Goal: Task Accomplishment & Management: Manage account settings

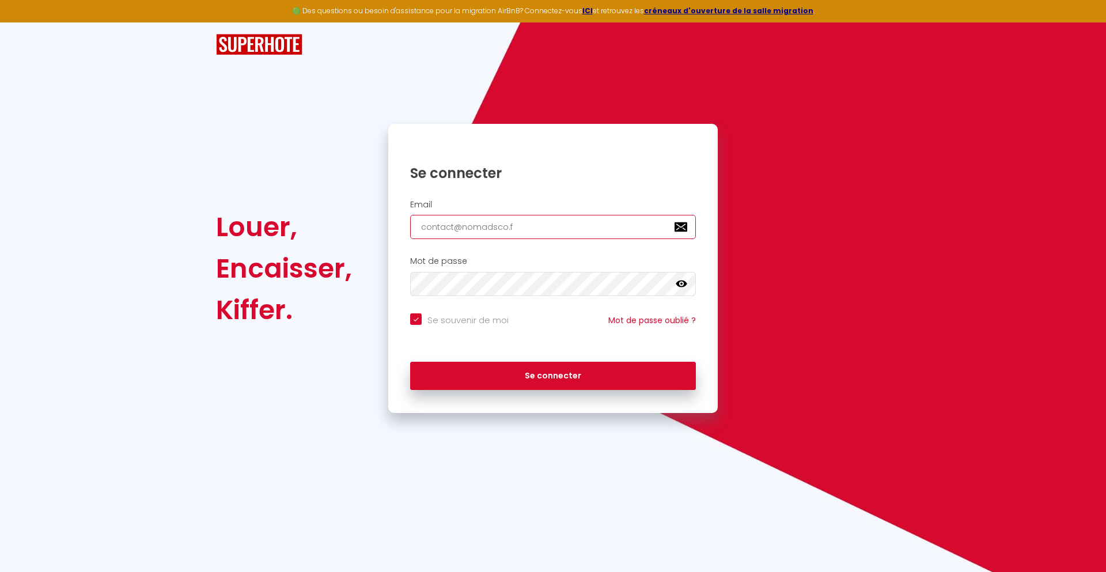
type input "[EMAIL_ADDRESS][DOMAIN_NAME]"
checkbox input "true"
type input "[EMAIL_ADDRESS][DOMAIN_NAME]"
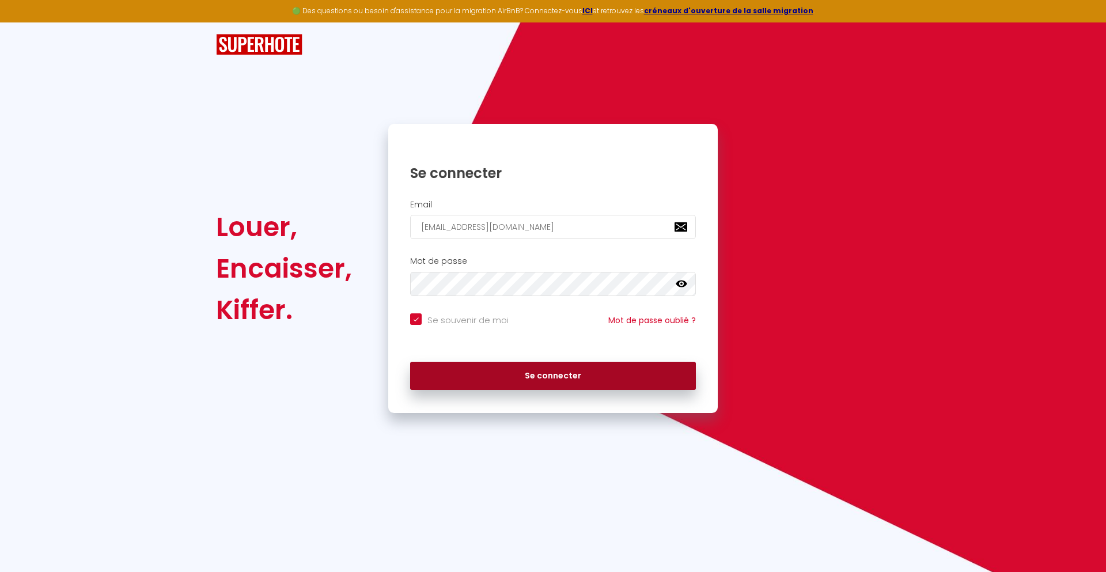
click at [553, 376] on button "Se connecter" at bounding box center [553, 376] width 286 height 29
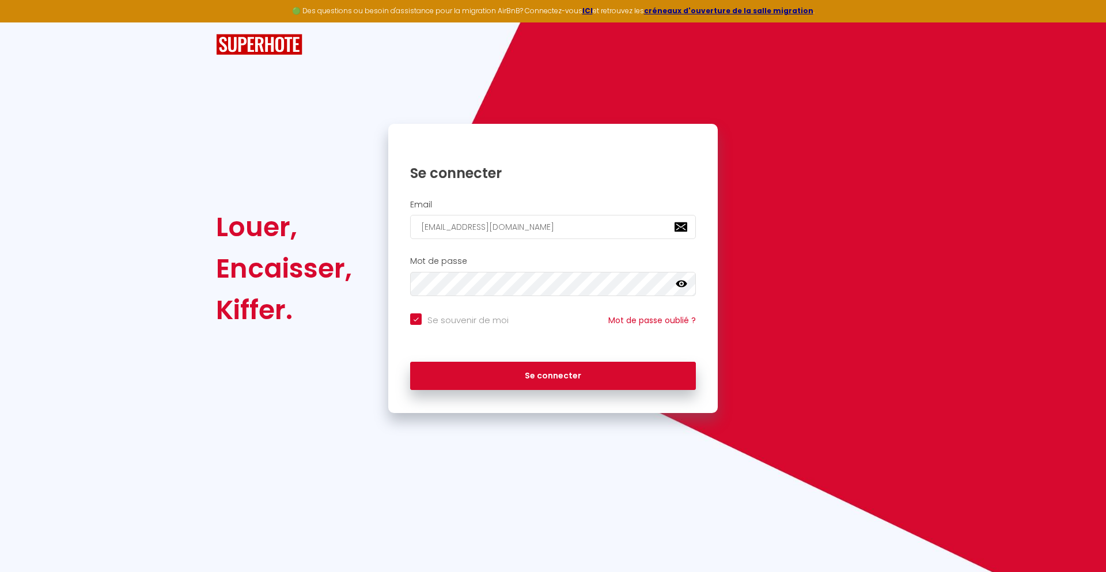
checkbox input "true"
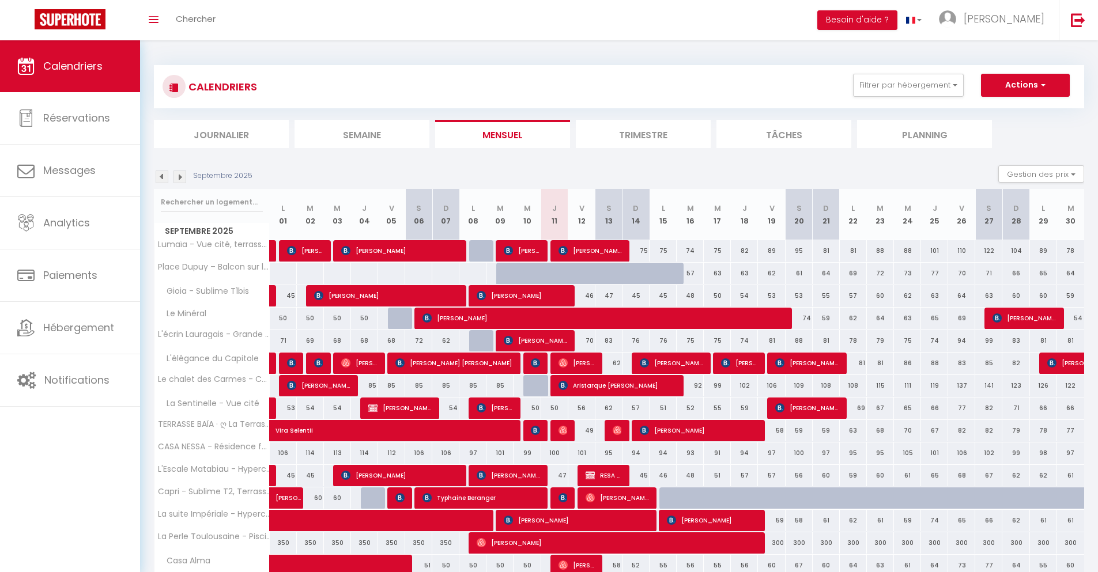
click at [221, 134] on li "Journalier" at bounding box center [221, 134] width 135 height 28
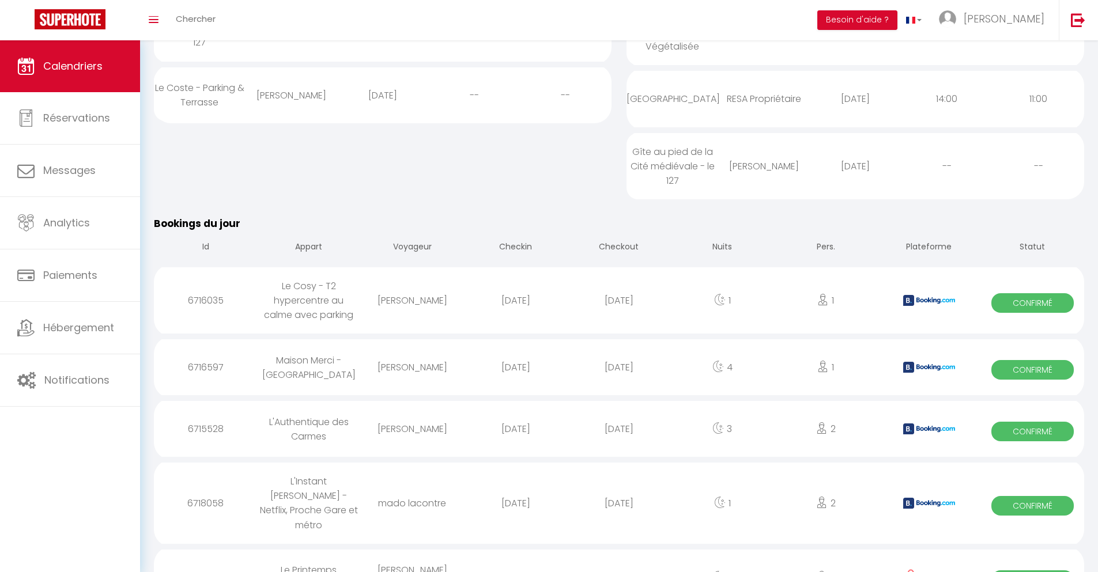
scroll to position [886, 0]
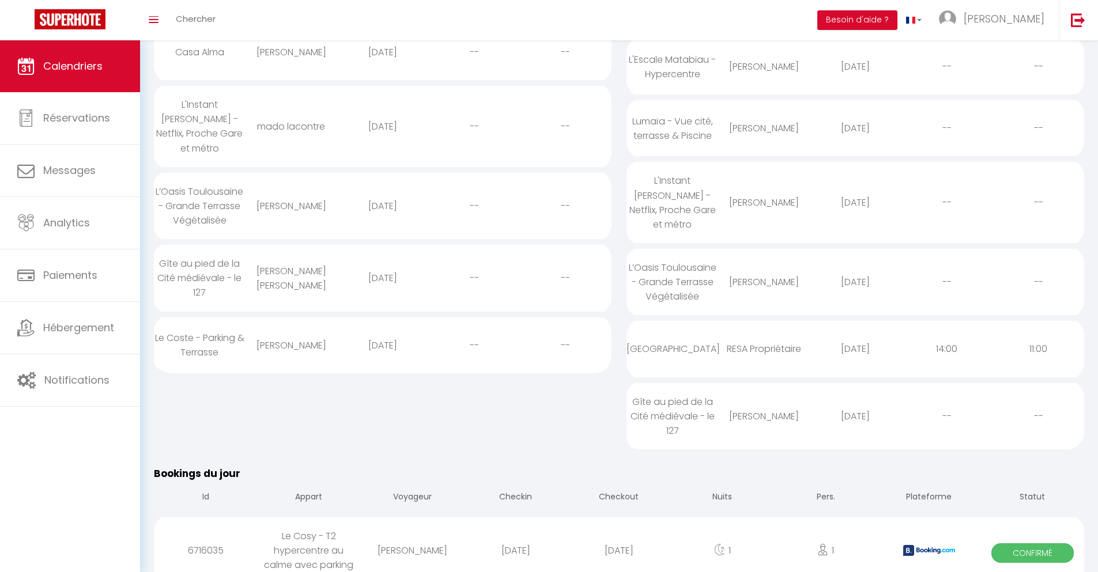
click at [619, 536] on div "[DATE]" at bounding box center [618, 550] width 103 height 37
select select "0"
select select "1"
select select
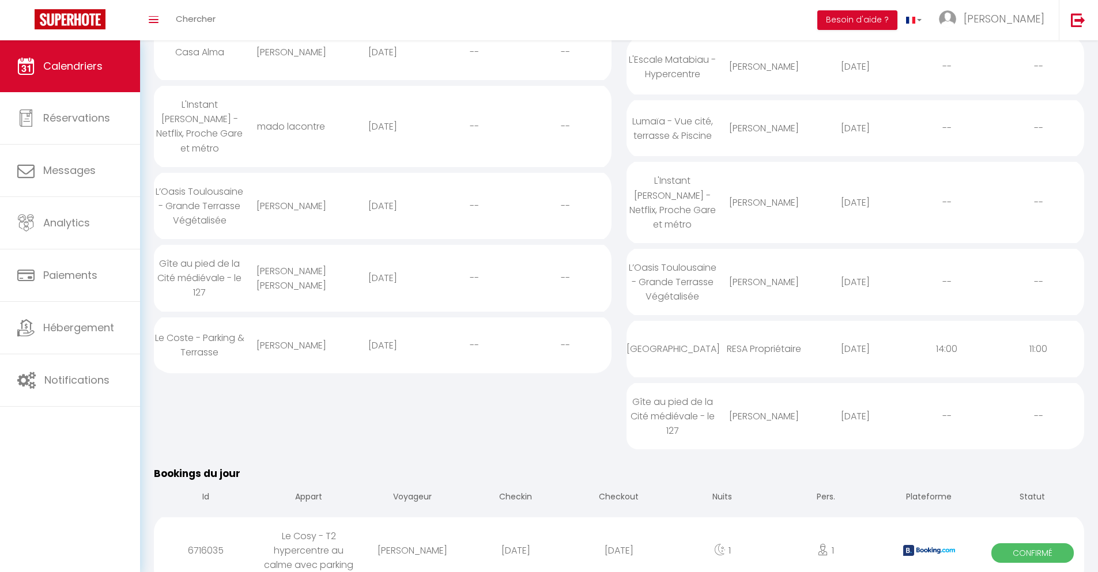
select select
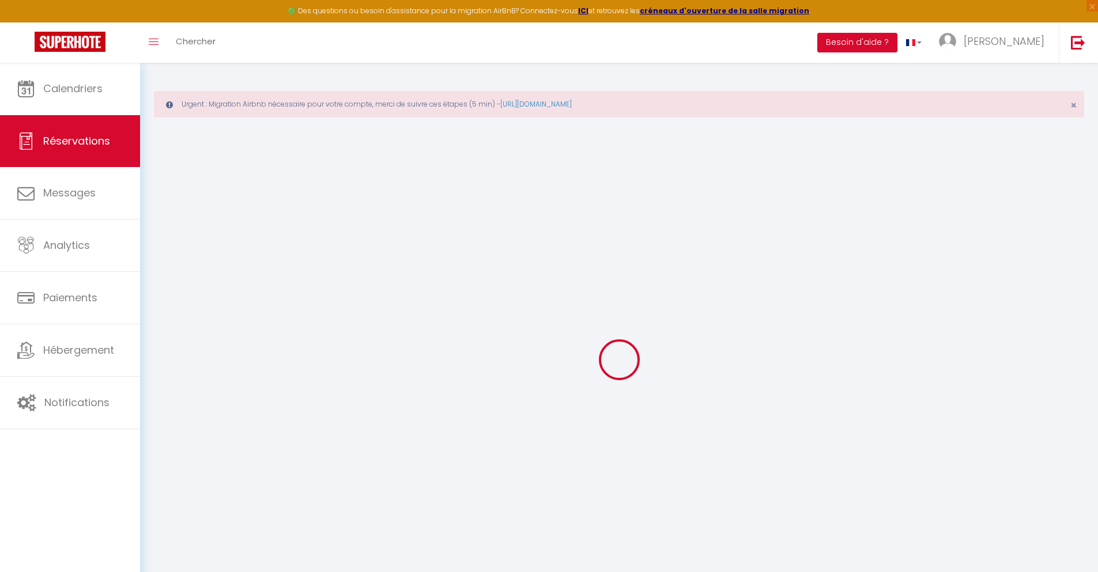
select select
checkbox input "false"
select select
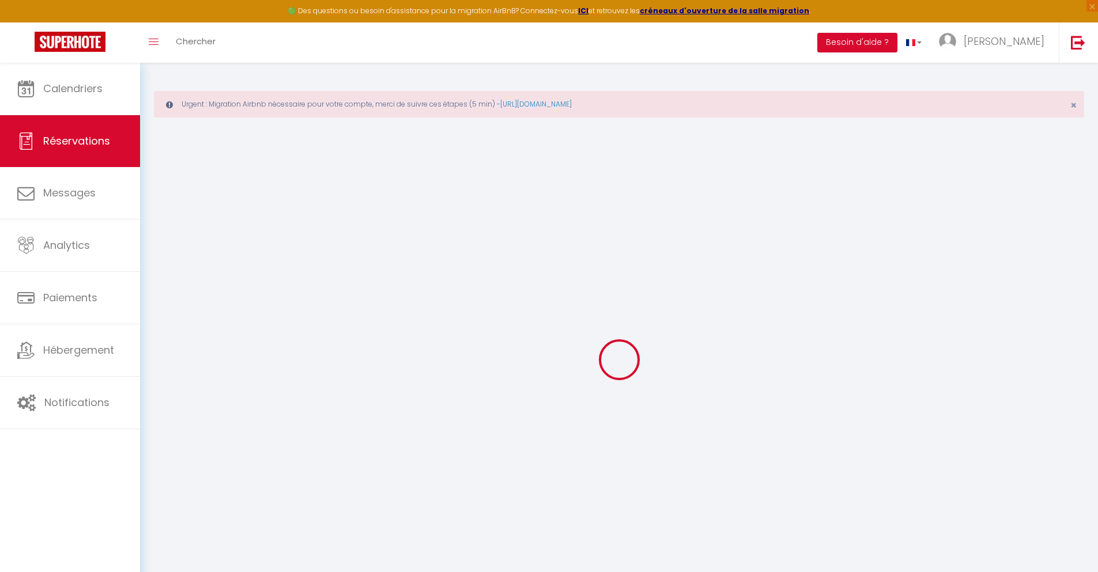
checkbox input "false"
type textarea "** THIS RESERVATION HAS BEEN PRE-PAID ** BOOKING NOTE : Payment charge is EUR 1…"
type input "40"
type input "3.55"
select select
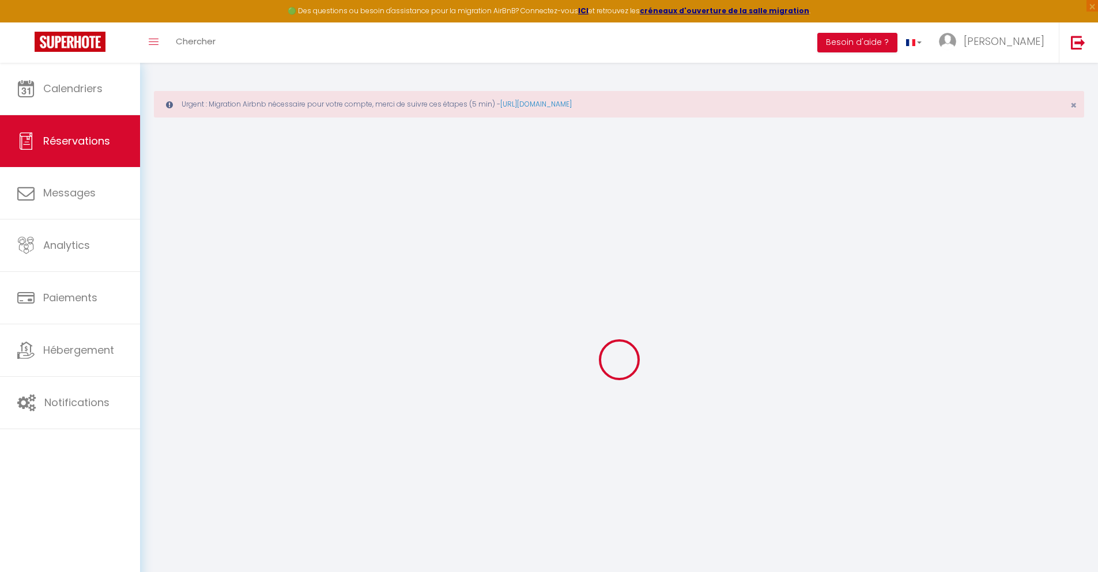
select select
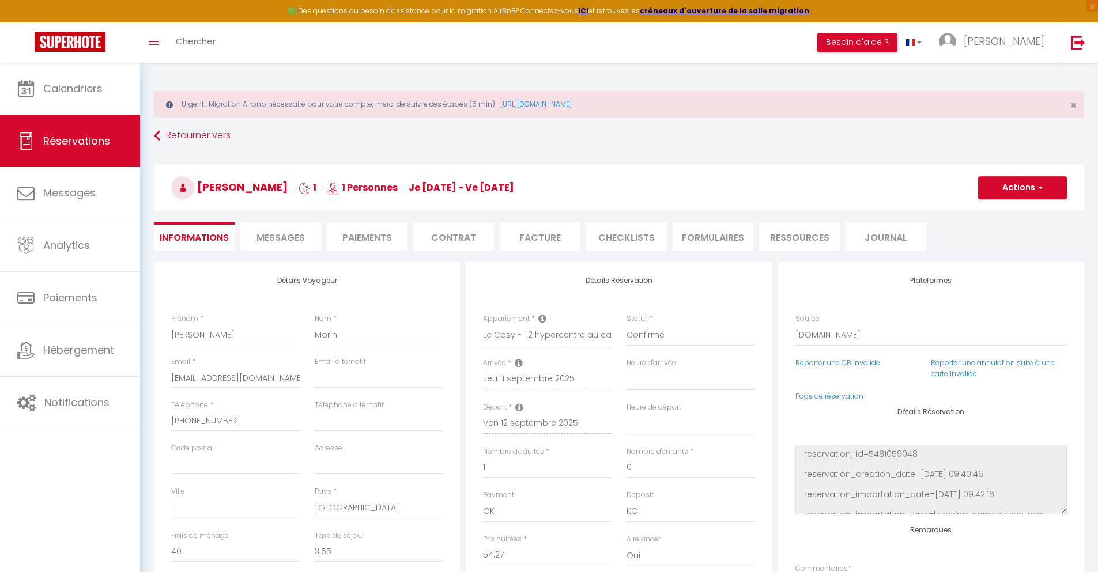
checkbox input "false"
select select
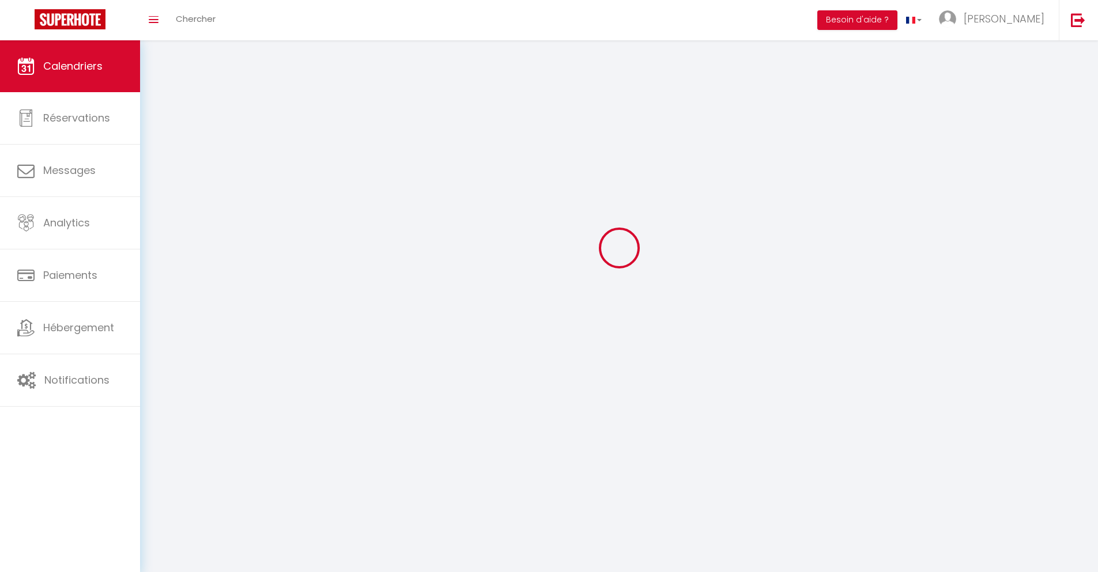
scroll to position [63, 0]
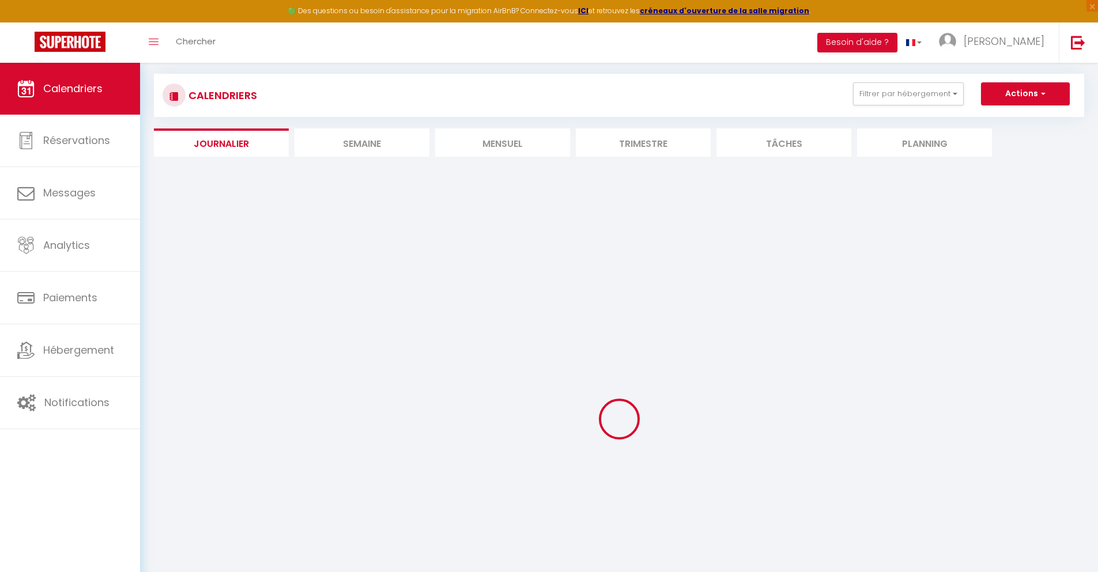
select select
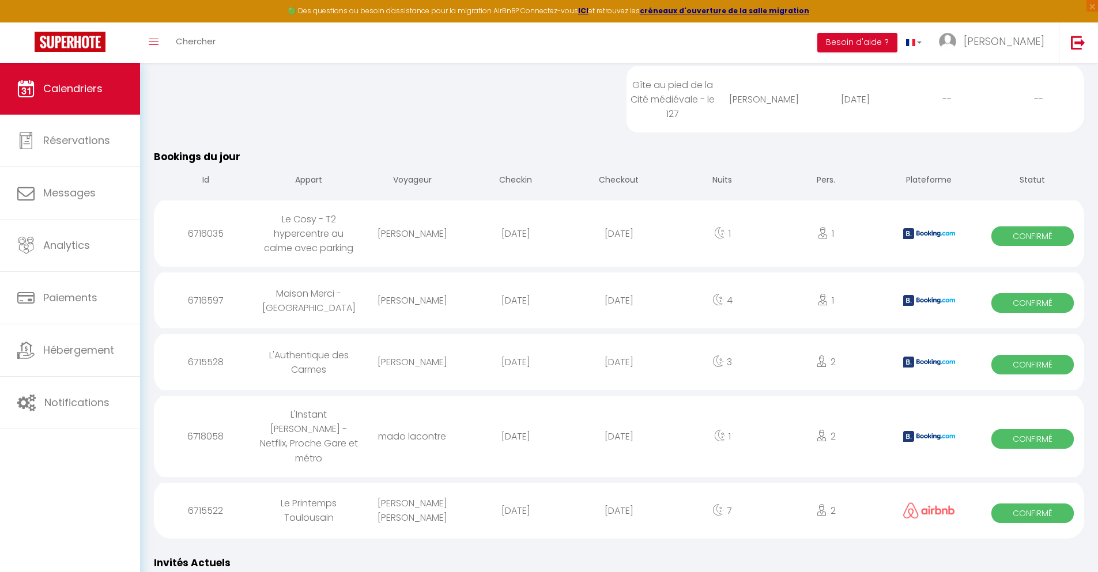
scroll to position [1019, 0]
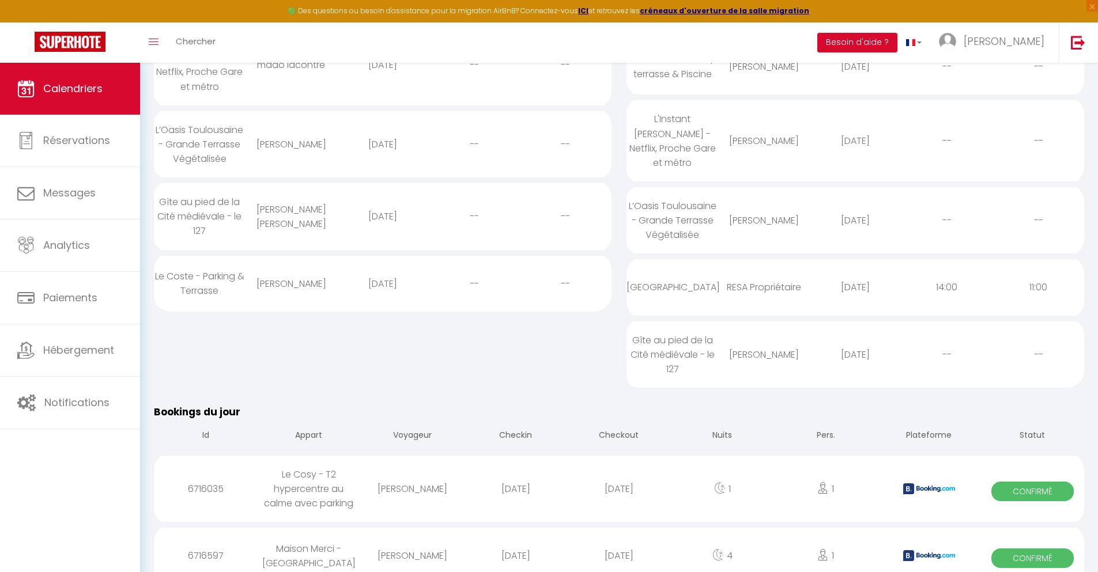
click at [619, 541] on div "[DATE]" at bounding box center [618, 555] width 103 height 37
select select "0"
select select "1"
select select
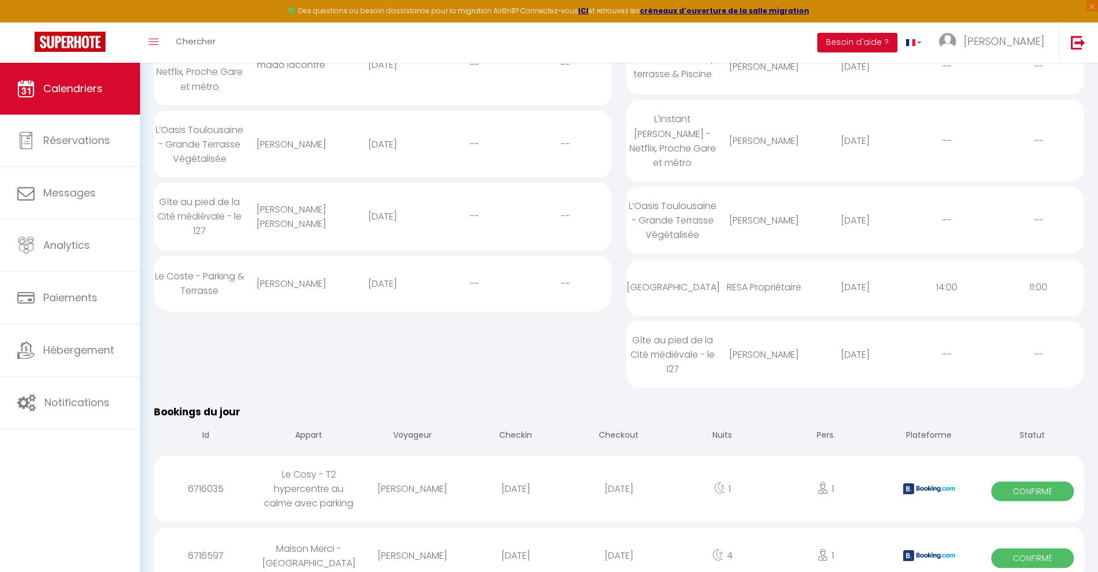
select select
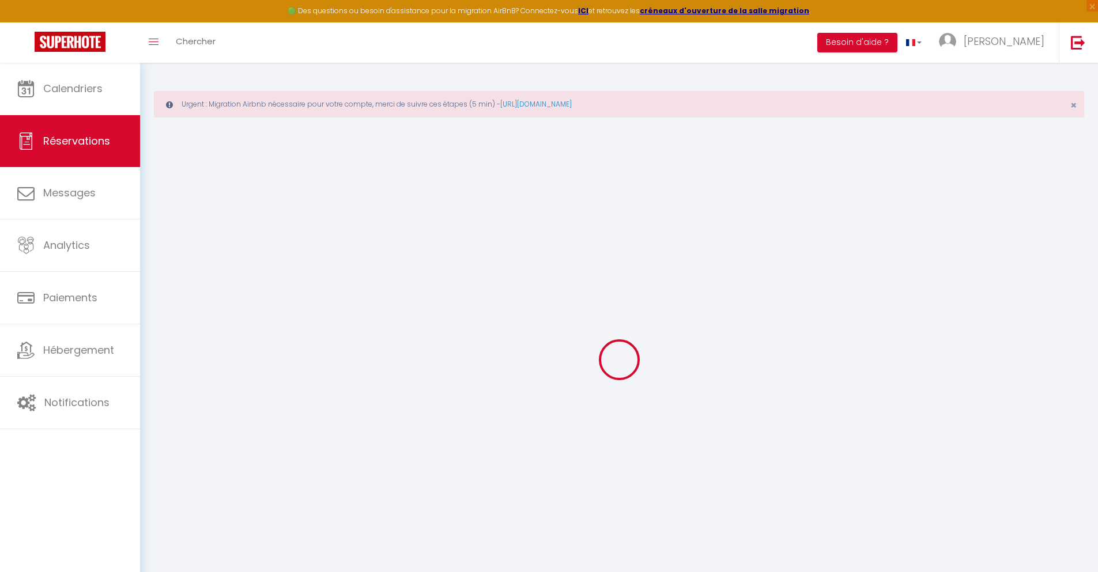
type input "[PERSON_NAME]"
type input "[EMAIL_ADDRESS][DOMAIN_NAME]"
type input "[PHONE_NUMBER]"
type input "."
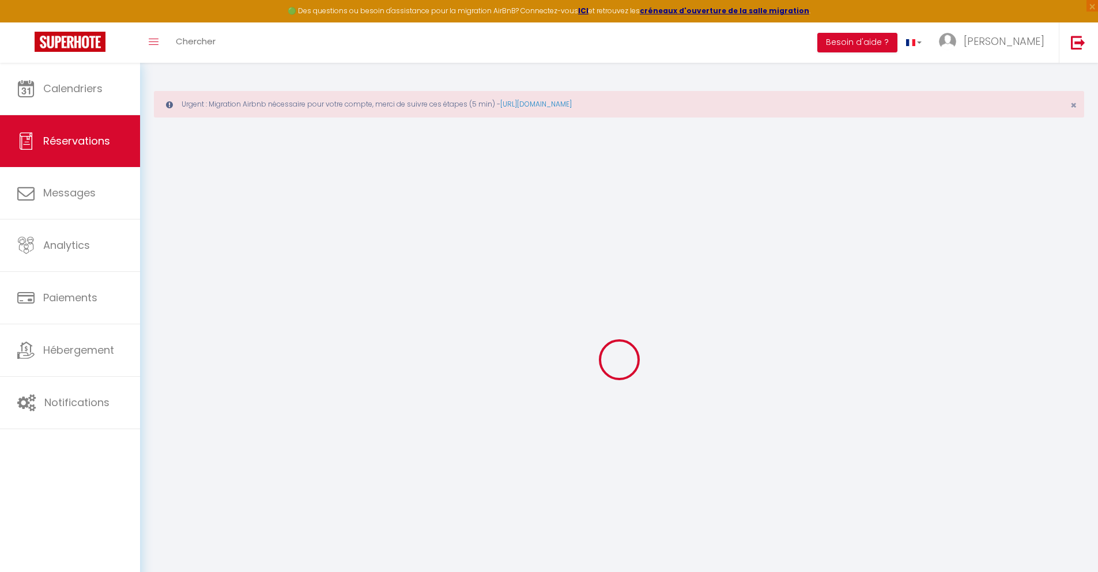
select select "ES"
type input "31.57"
type input "2.74"
select select "36907"
select select "1"
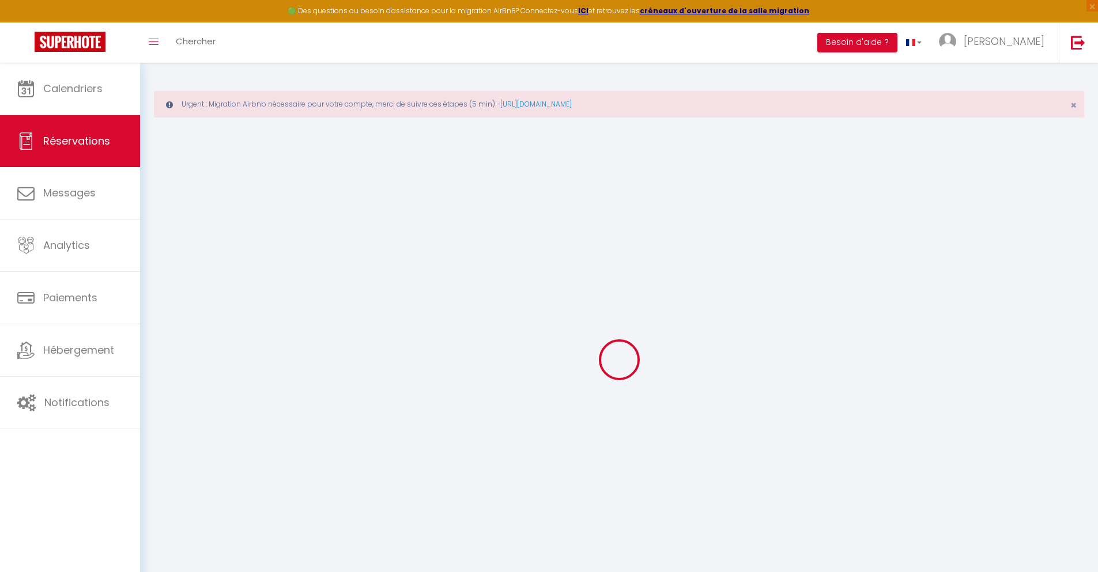
select select
type input "1"
select select "12"
select select
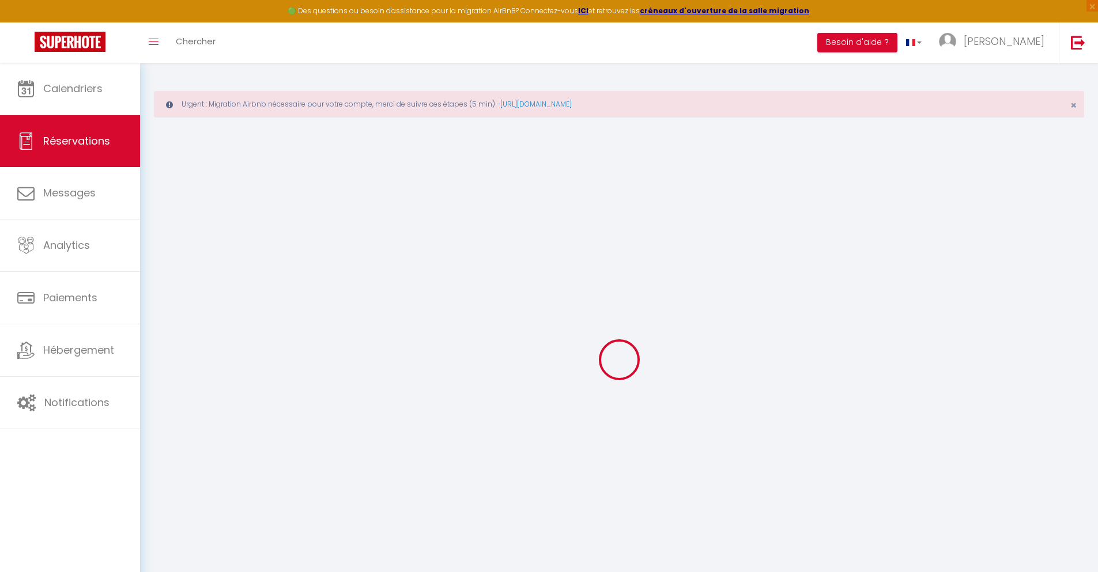
type input "155.7"
checkbox input "false"
type input "0"
select select "2"
type input "0"
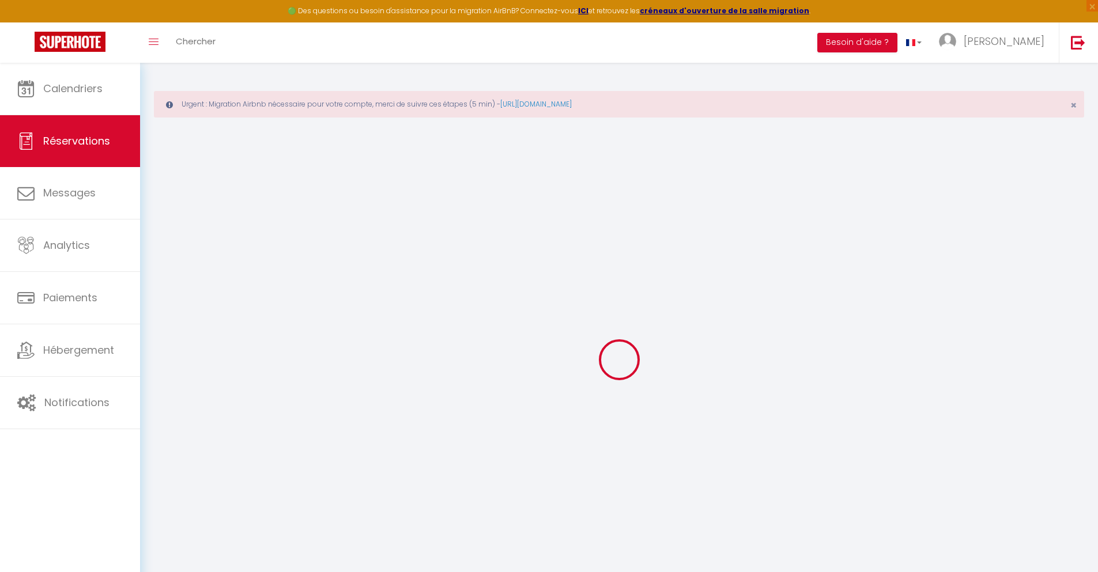
type input "0"
select select
select select "14"
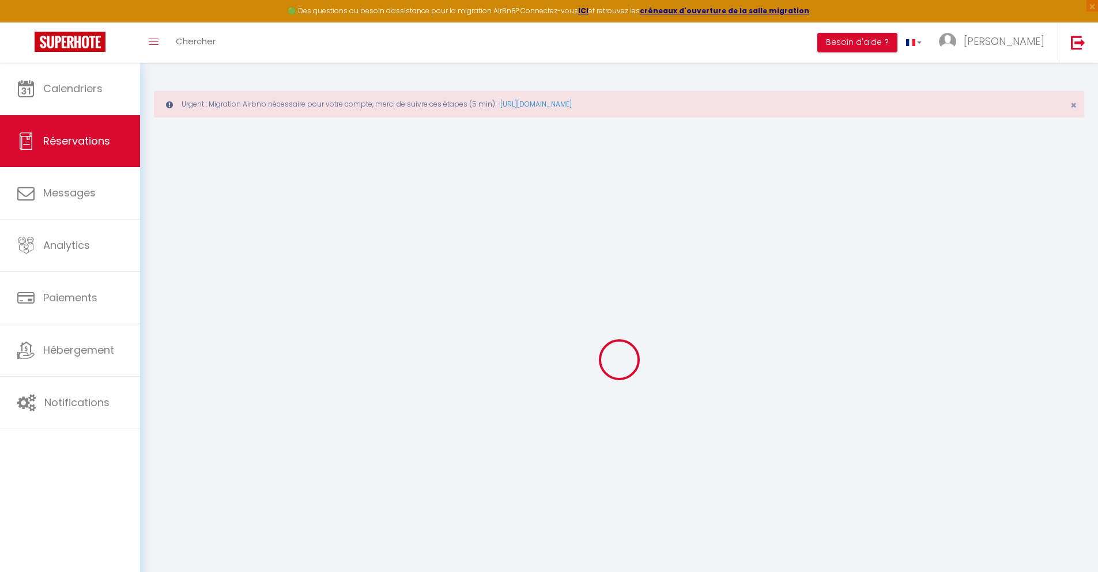
checkbox input "false"
select select
checkbox input "false"
select select
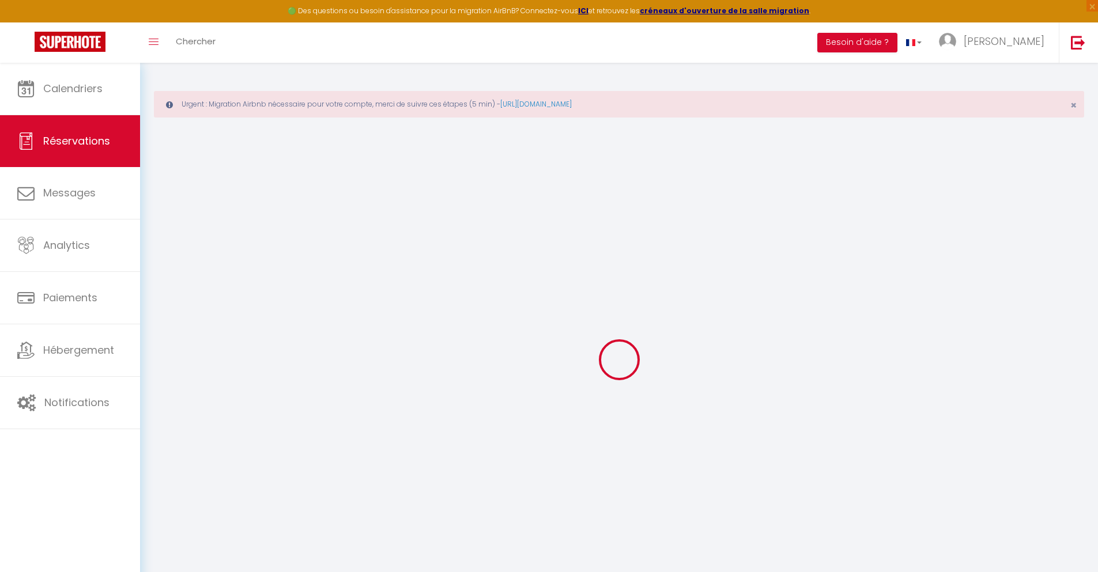
select select
checkbox input "false"
type textarea "** THIS RESERVATION HAS BEEN PRE-PAID ** BOOKING NOTE : Payment charge is EUR 2…"
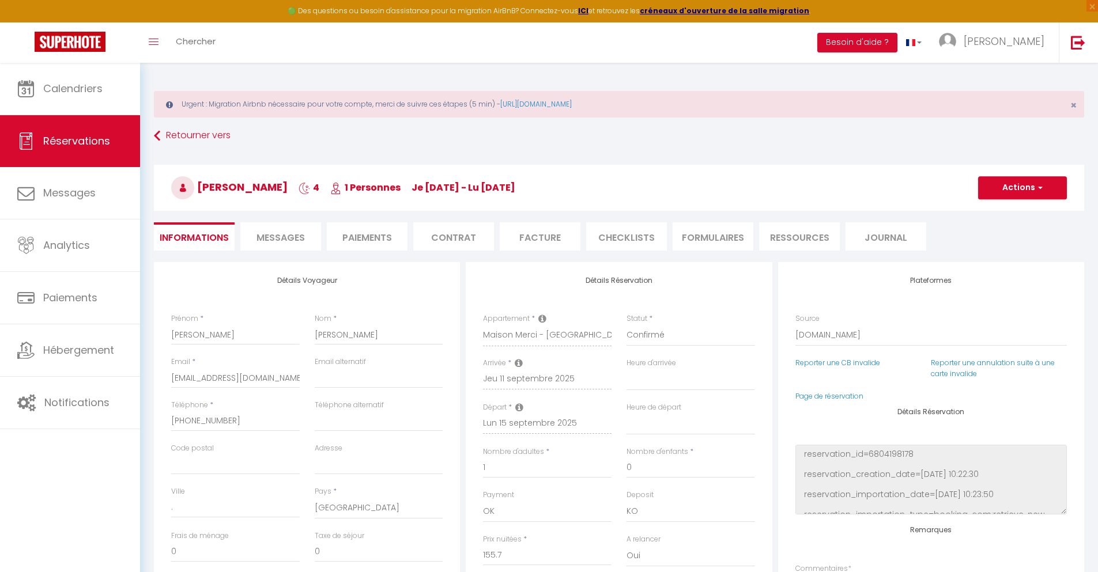
type input "30"
type input "10.19"
select select
checkbox input "false"
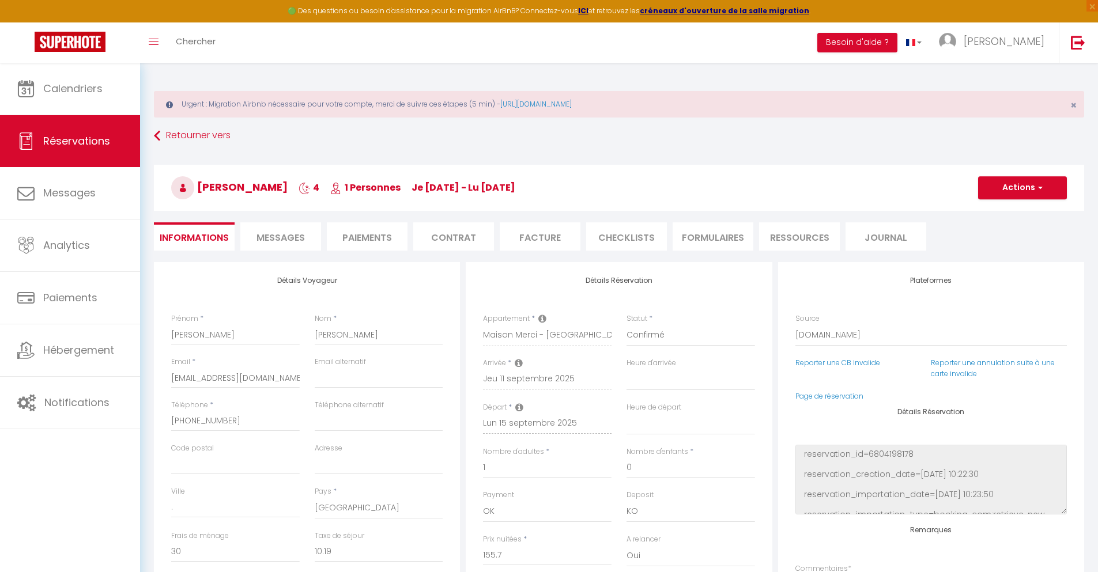
select select
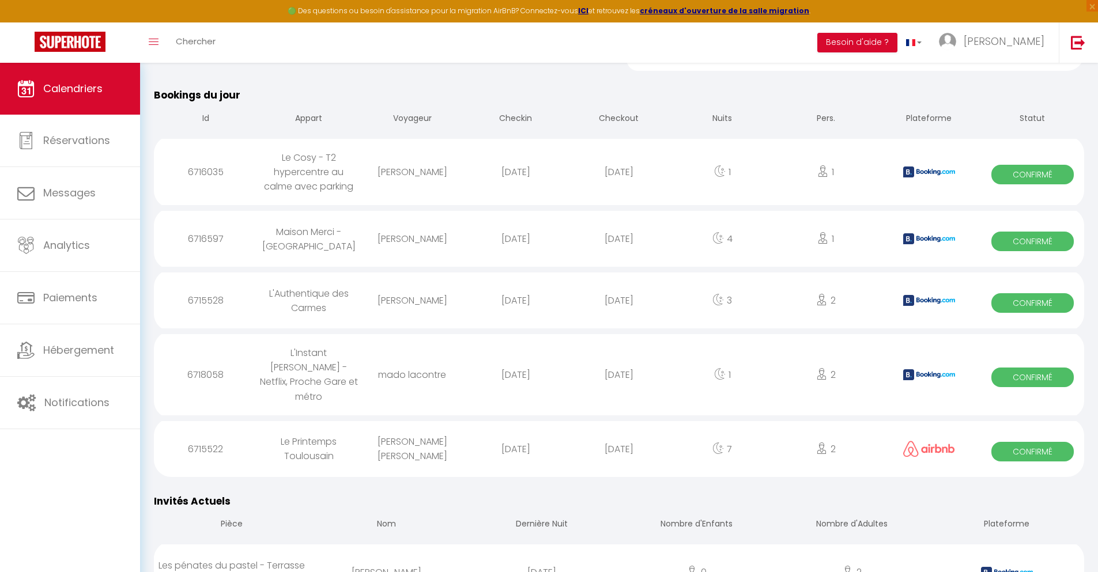
scroll to position [1080, 0]
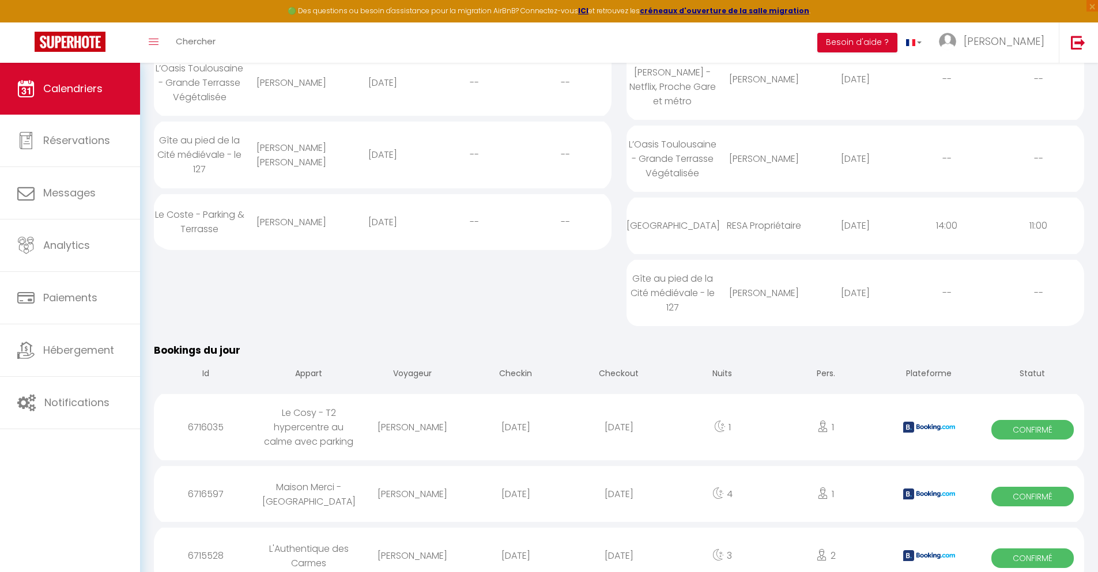
click at [619, 541] on div "[DATE]" at bounding box center [618, 555] width 103 height 37
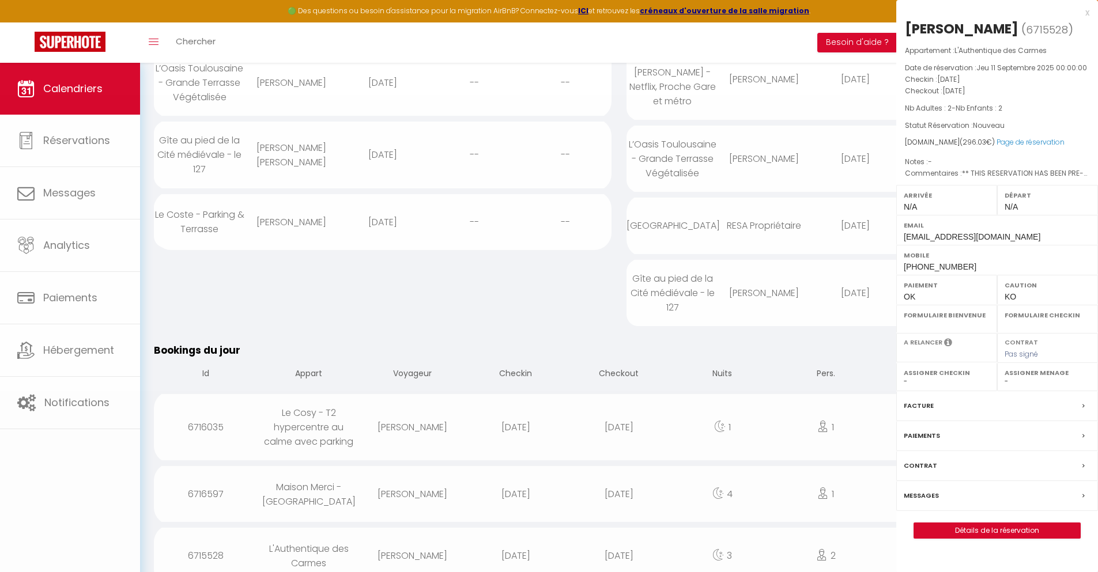
select select "0"
select select "1"
select select
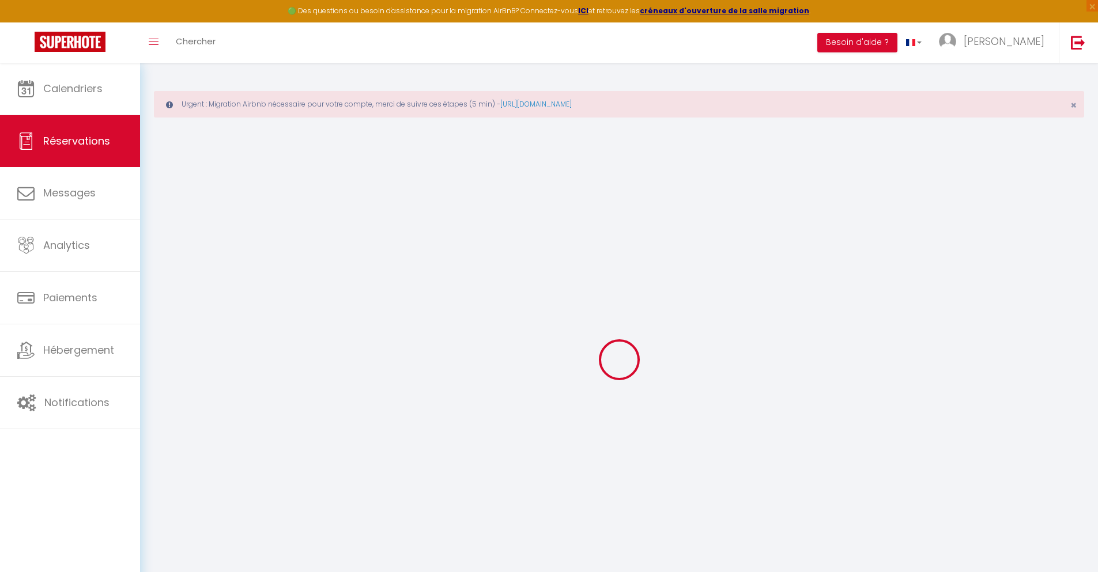
select select
checkbox input "false"
select select
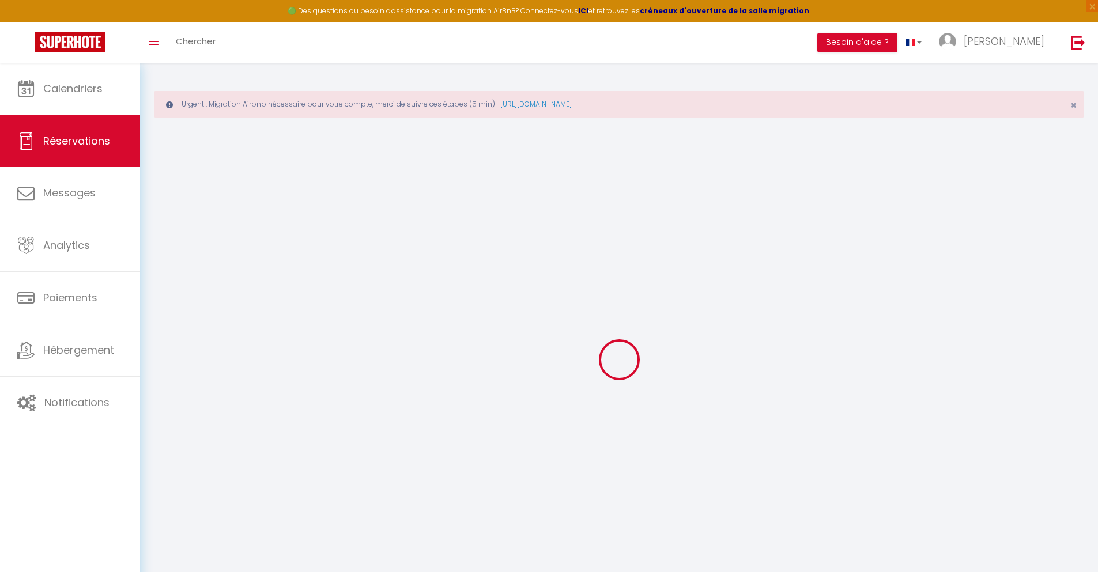
checkbox input "false"
type textarea "** THIS RESERVATION HAS BEEN PRE-PAID ** BOOKING NOTE : Payment charge is EUR 4…"
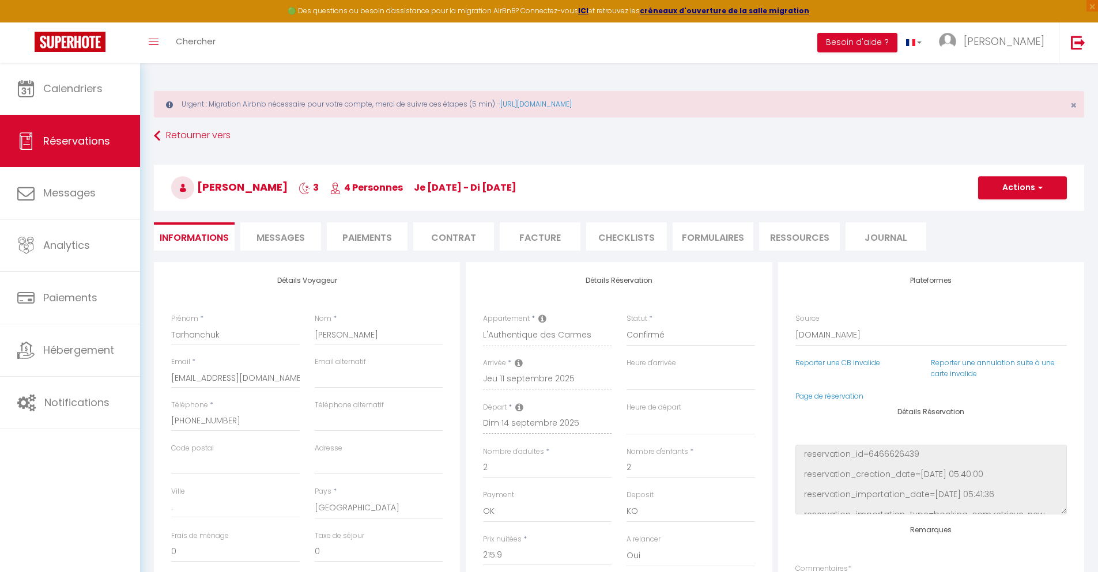
type input "66"
type input "14.13"
select select
checkbox input "false"
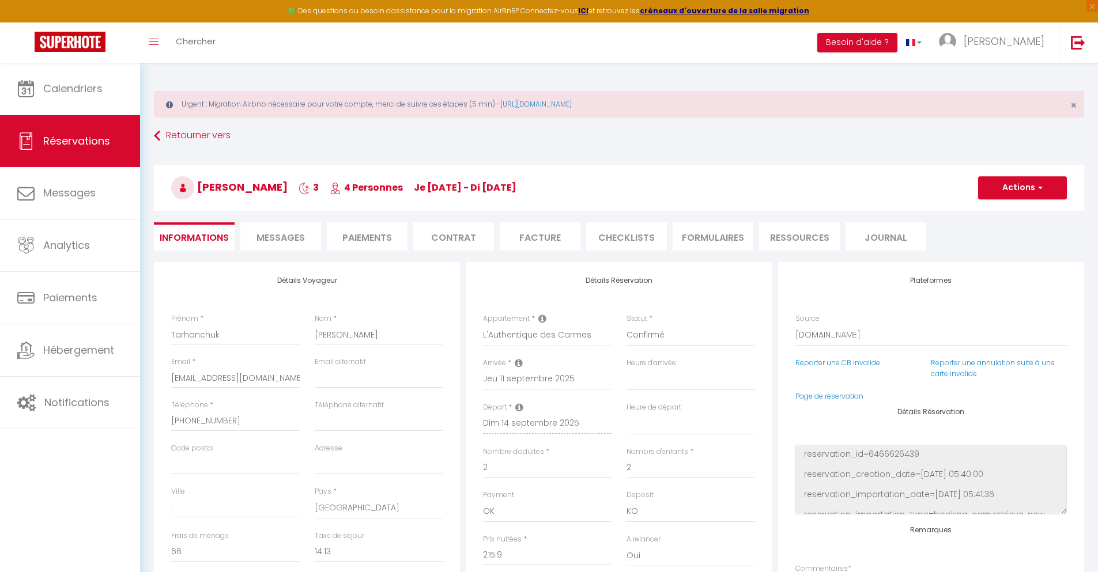
select select
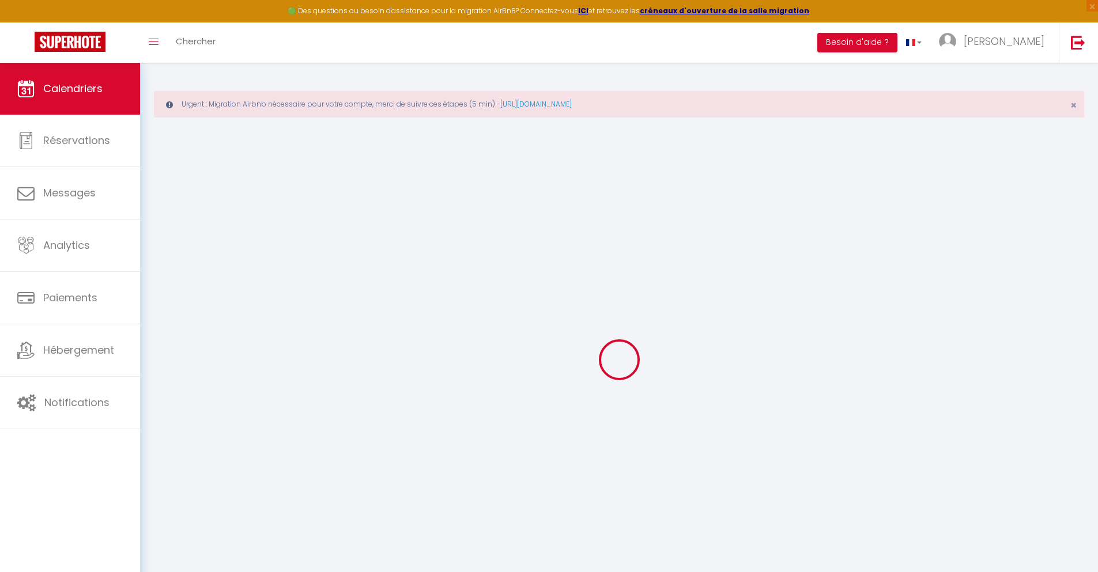
scroll to position [63, 0]
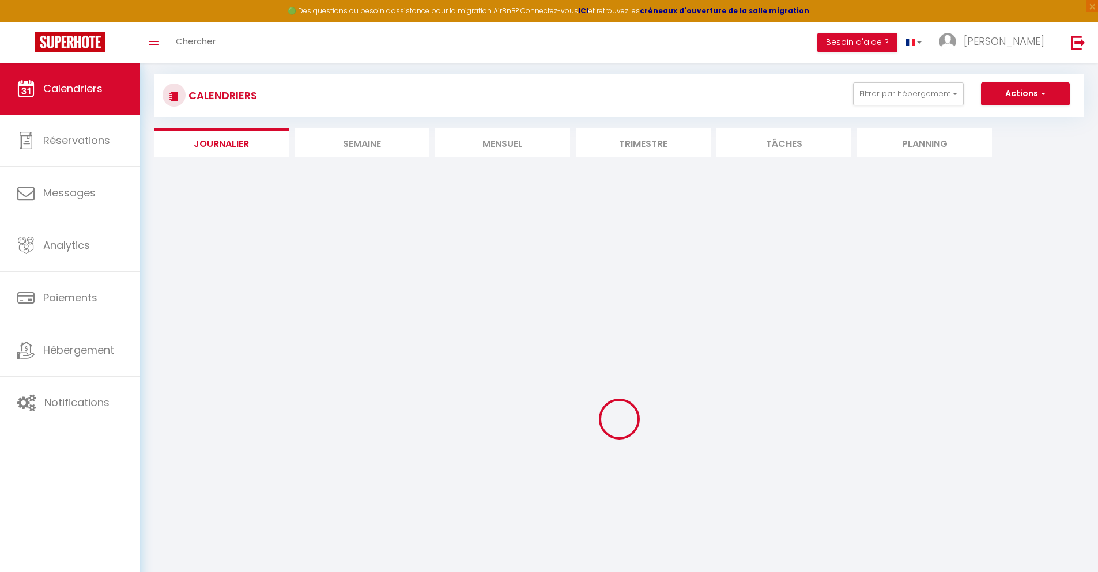
select select
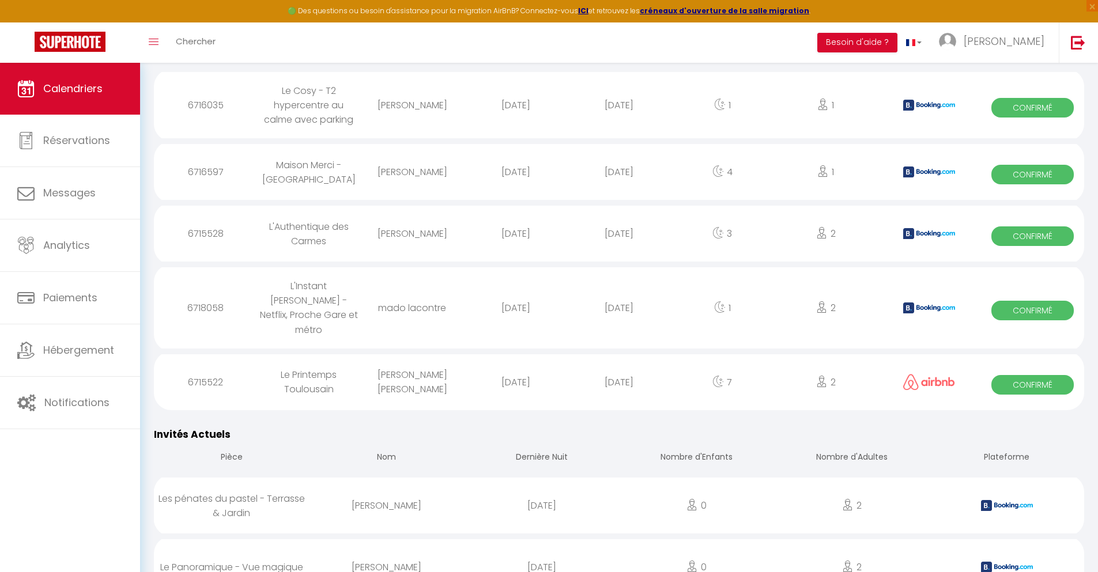
scroll to position [1152, 0]
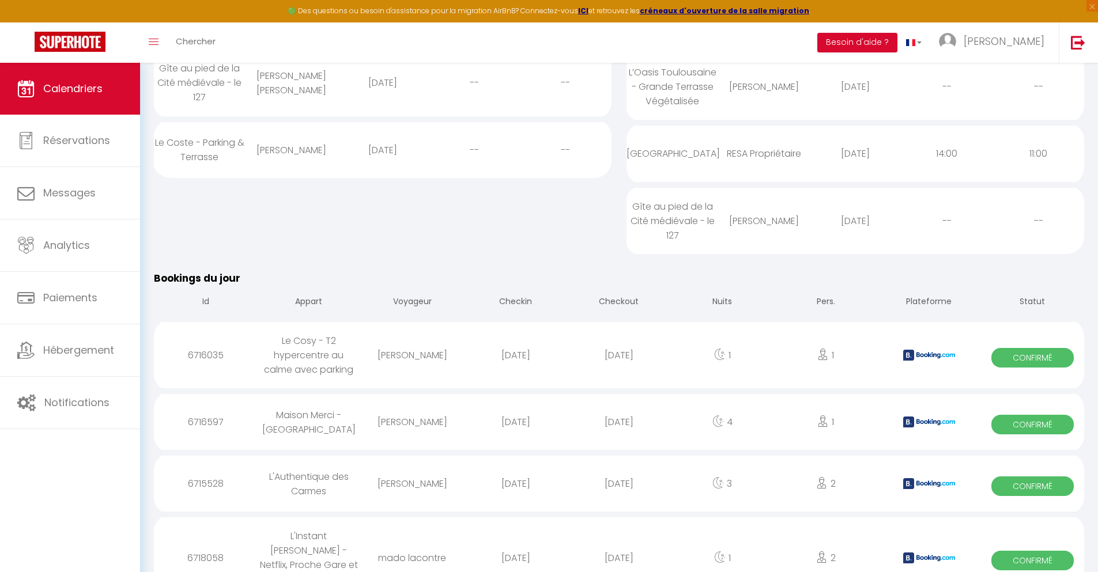
click at [619, 539] on div "[DATE]" at bounding box center [618, 557] width 103 height 37
select select "0"
select select "1"
select select
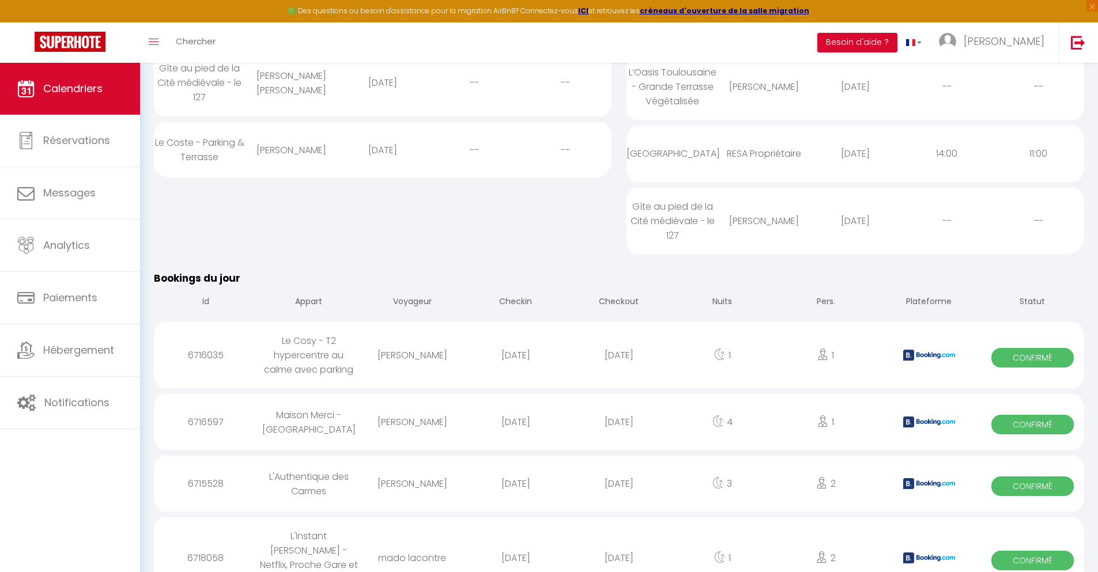
select select
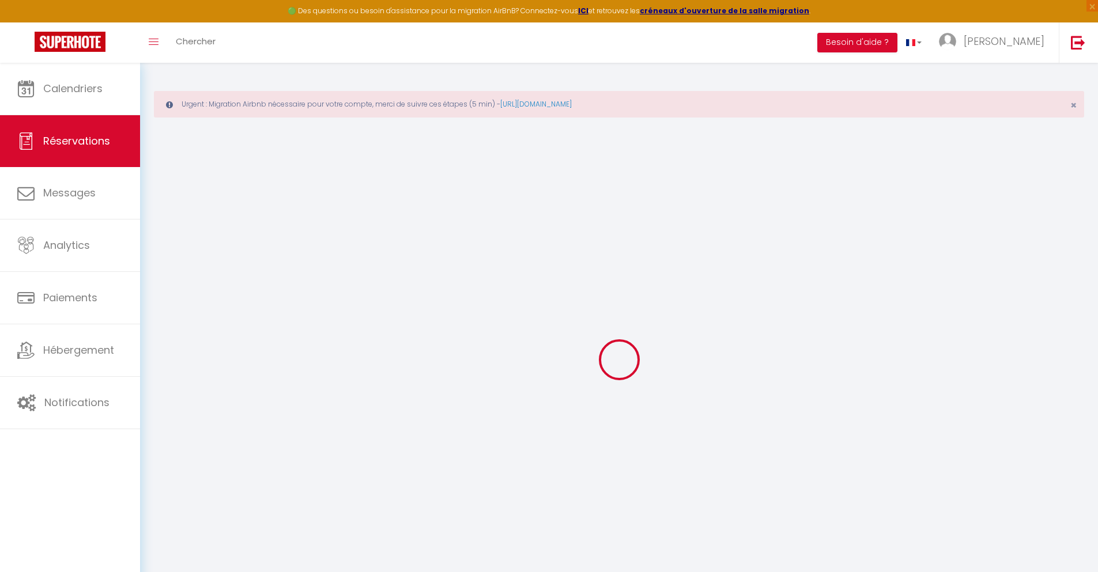
type input "mado"
type input "lacontre"
type input "[EMAIL_ADDRESS][DOMAIN_NAME]"
type input "[PHONE_NUMBER]"
type input "."
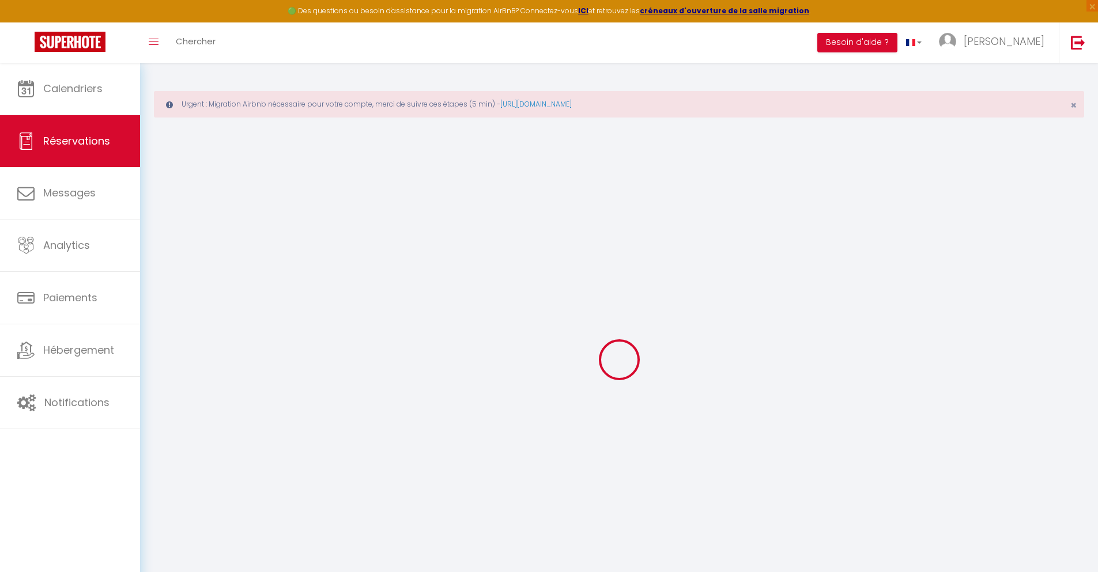
select select "FR"
type input "13.32"
type input "1.1400000000000001"
select select "71307"
select select "1"
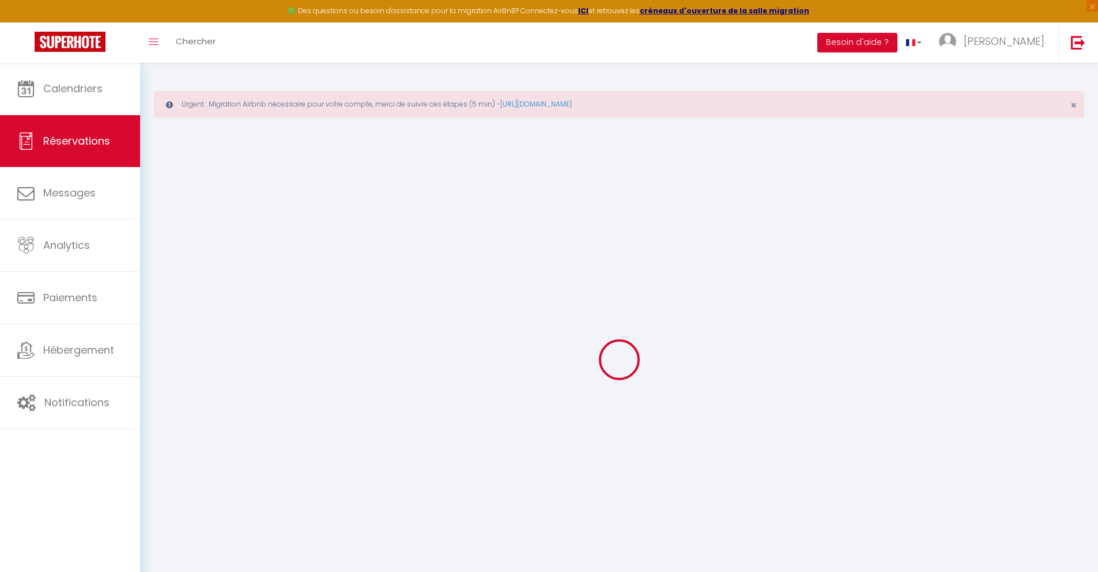
select select
type input "2"
select select "12"
select select
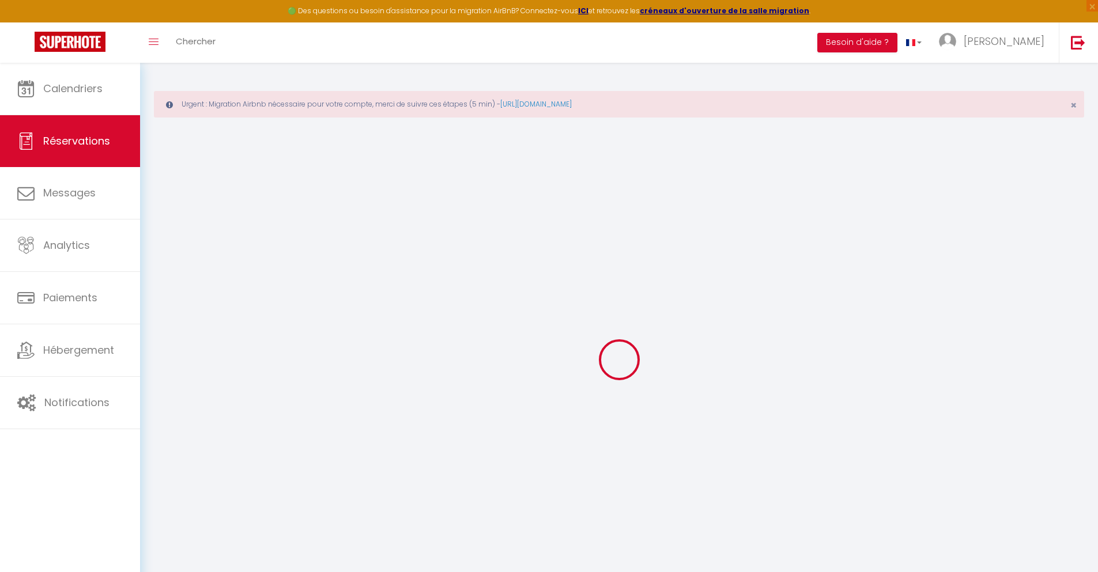
type input "43.35"
checkbox input "false"
type input "0"
select select "2"
type input "0"
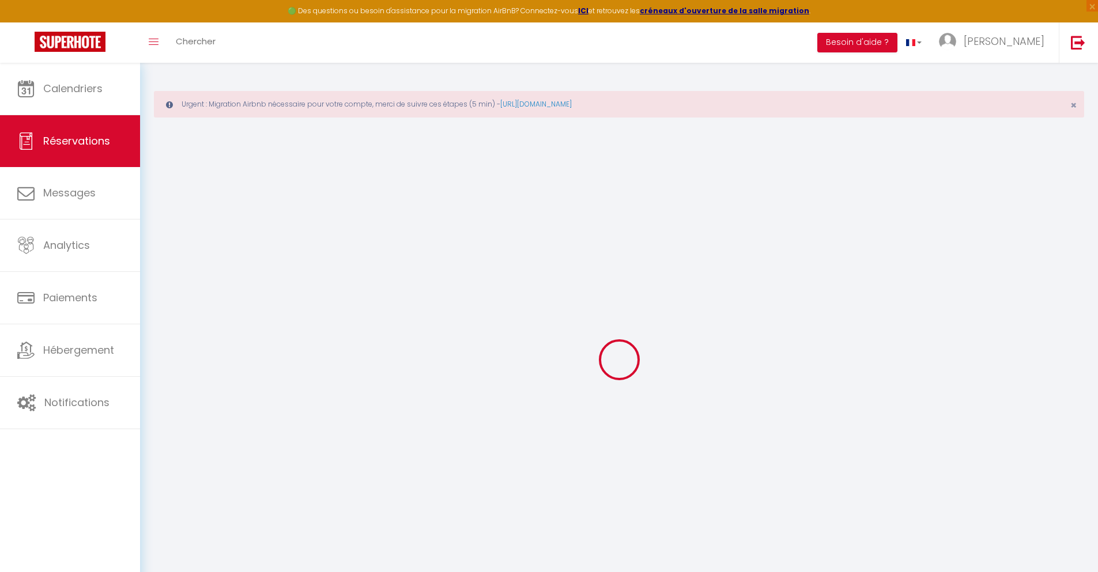
type input "0"
select select
select select "14"
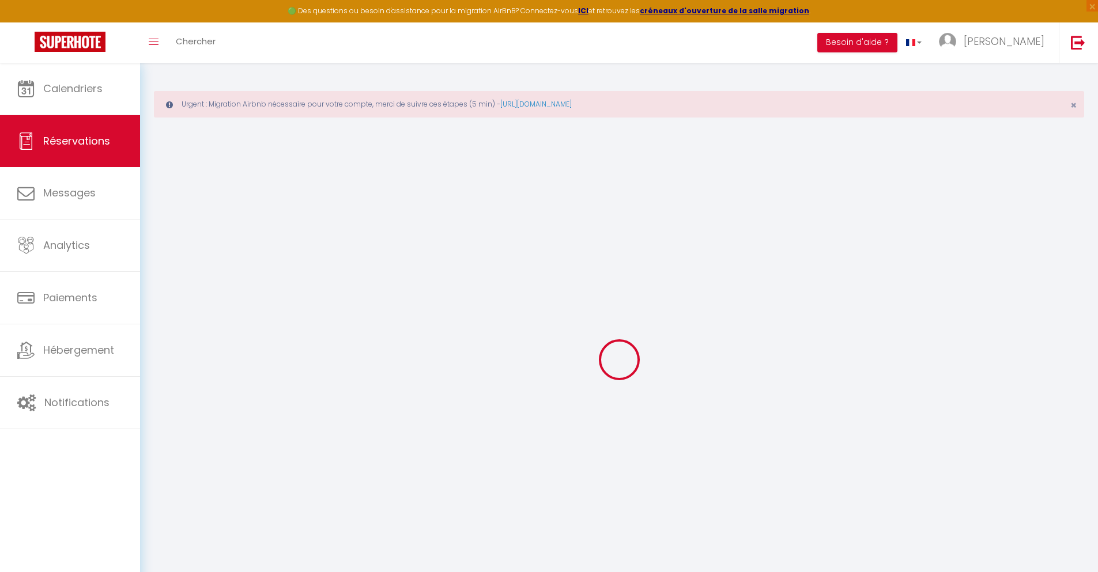
checkbox input "false"
select select
checkbox input "false"
select select
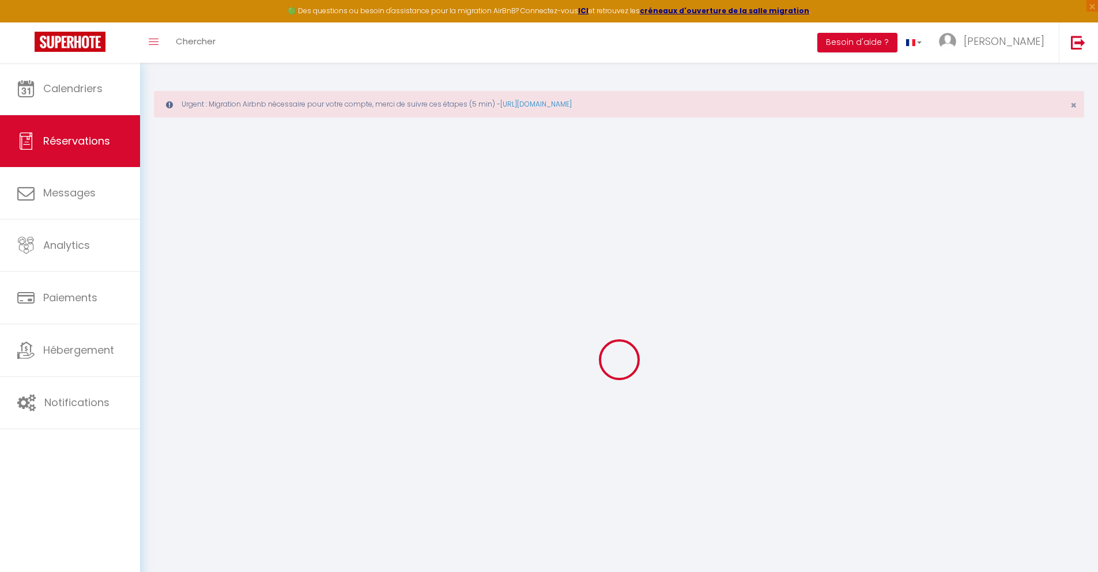
select select
checkbox input "false"
type textarea "** THIS RESERVATION HAS BEEN PRE-PAID ** BOOKING NOTE : Payment charge is EUR 1…"
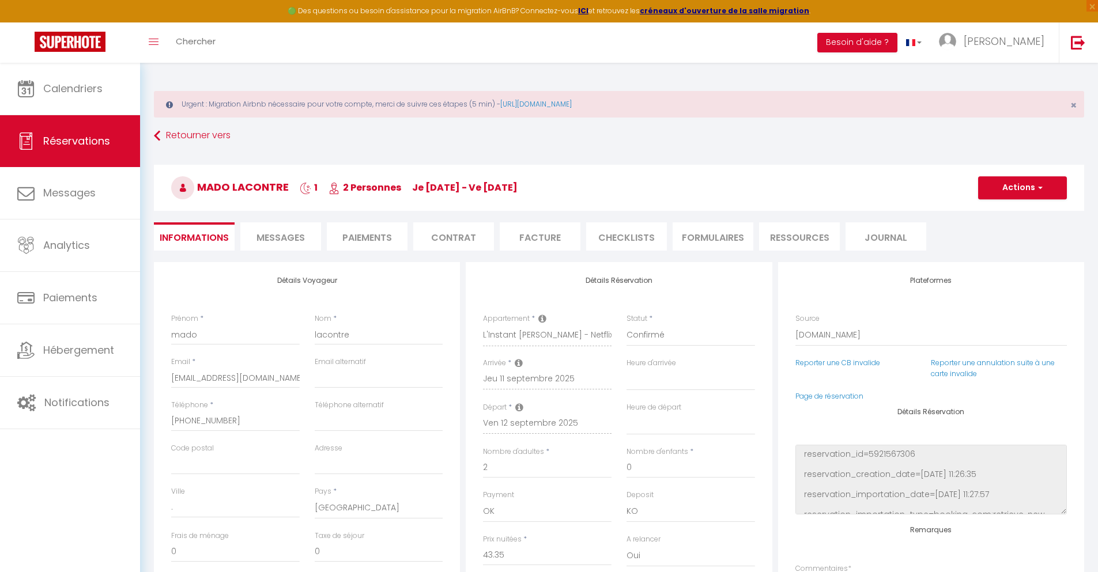
type input "35"
type input "2.84"
select select
checkbox input "false"
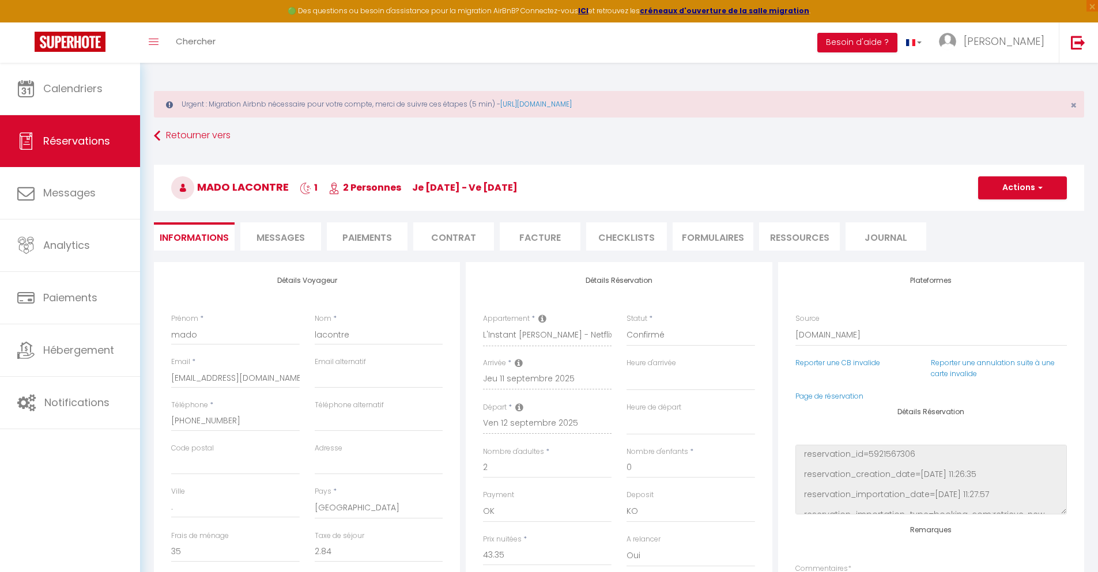
select select
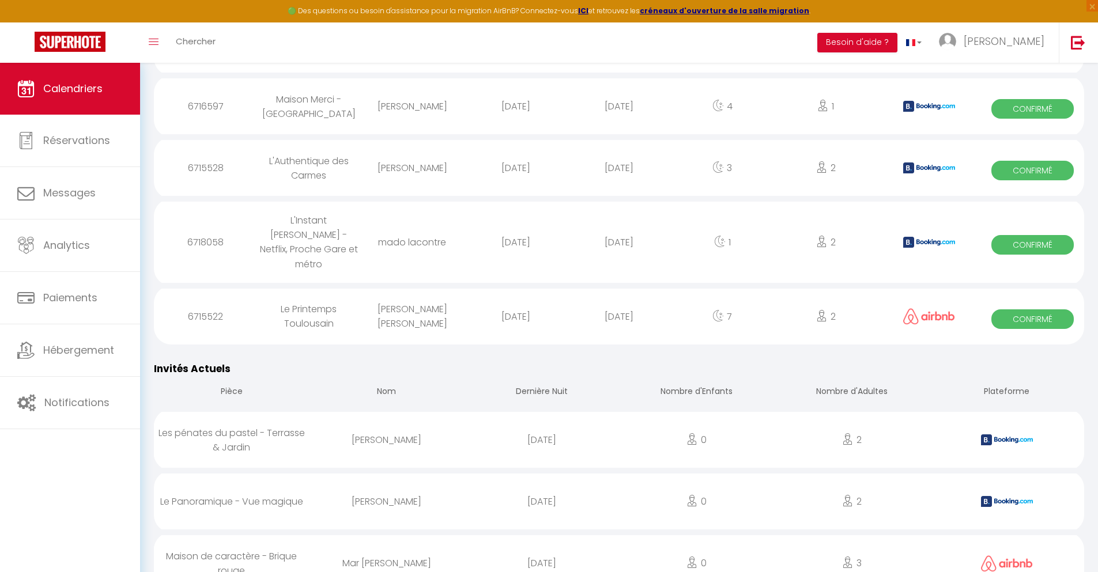
scroll to position [1211, 0]
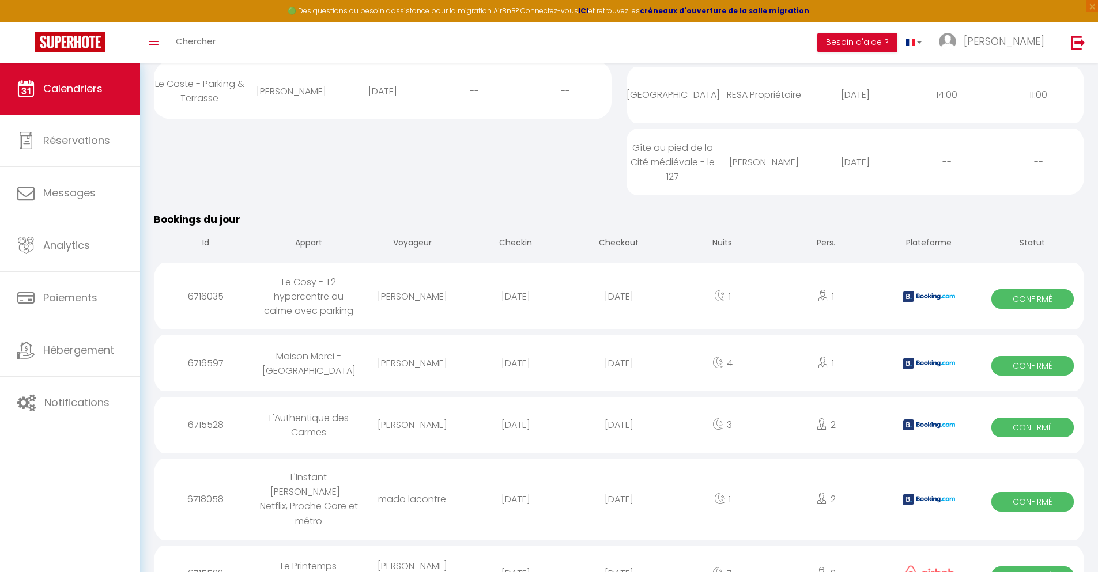
click at [619, 555] on div "[DATE]" at bounding box center [618, 573] width 103 height 37
select select "0"
select select "1"
select select
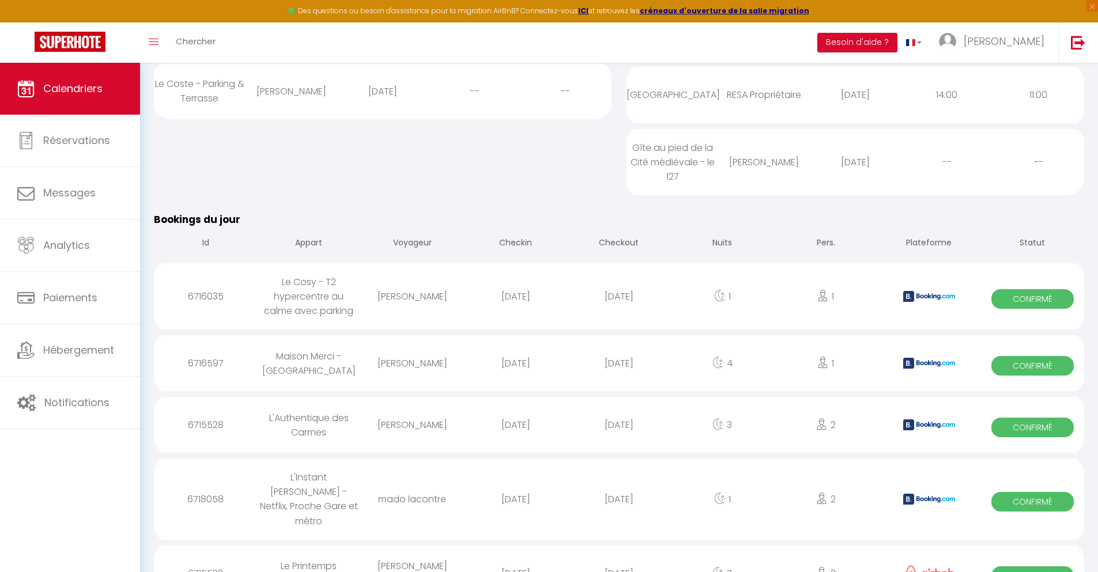
select select
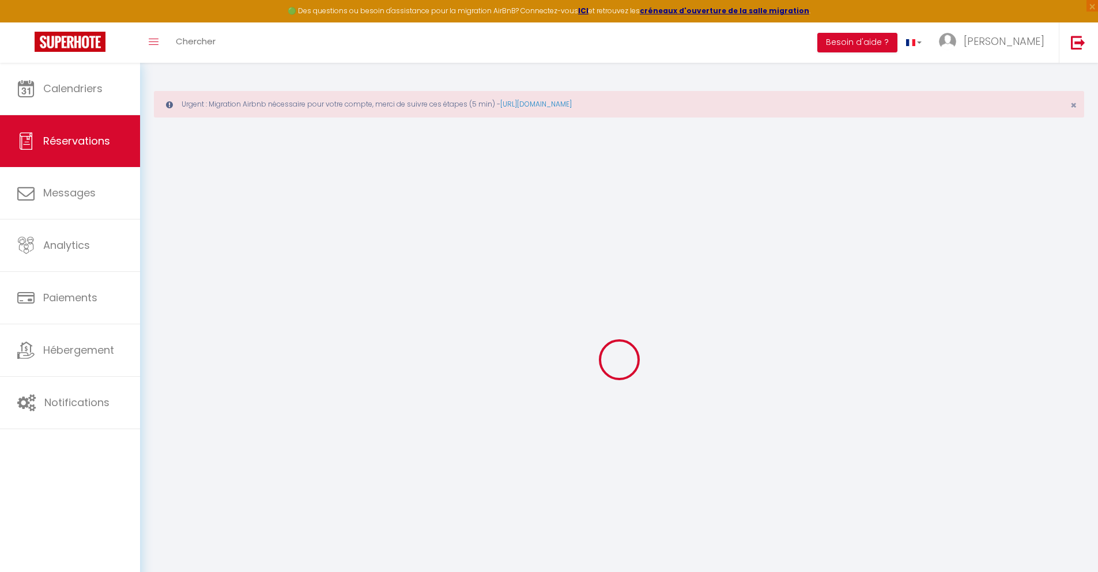
select select
checkbox input "false"
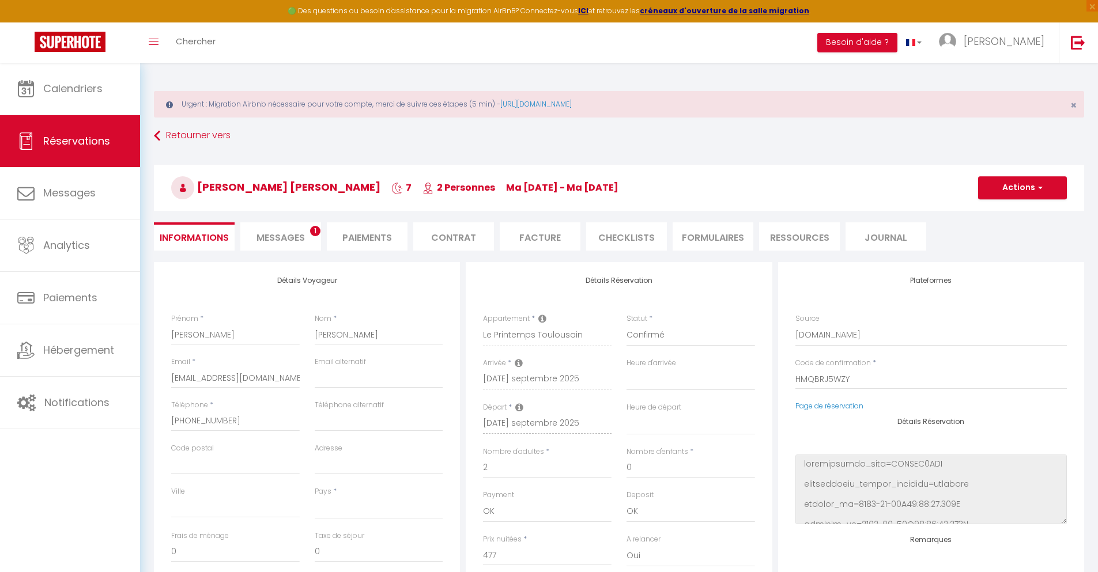
select select
checkbox input "false"
select select
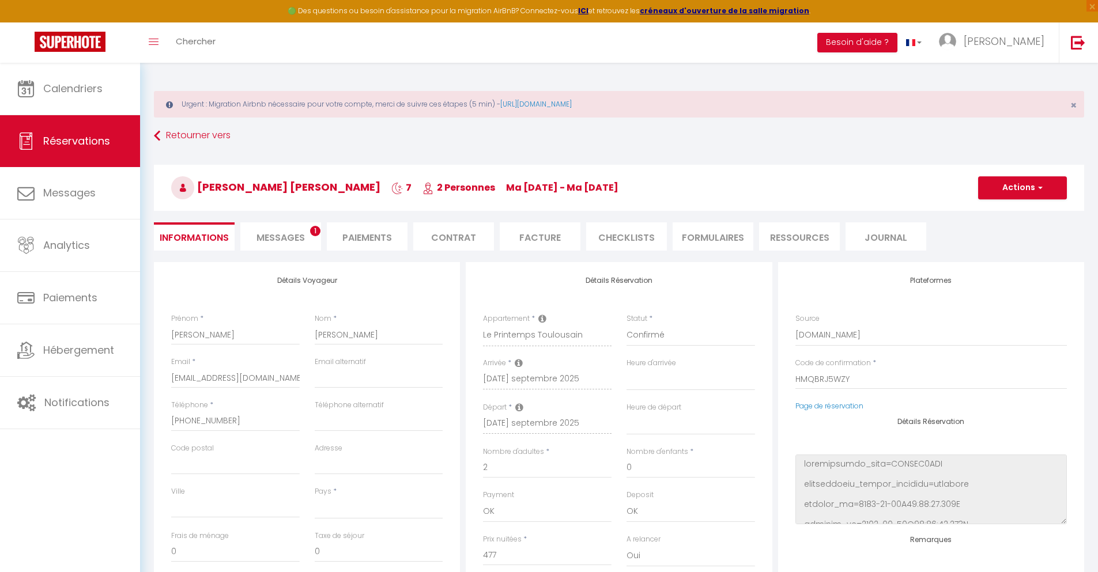
type input "42"
type input "34.34"
select select
checkbox input "false"
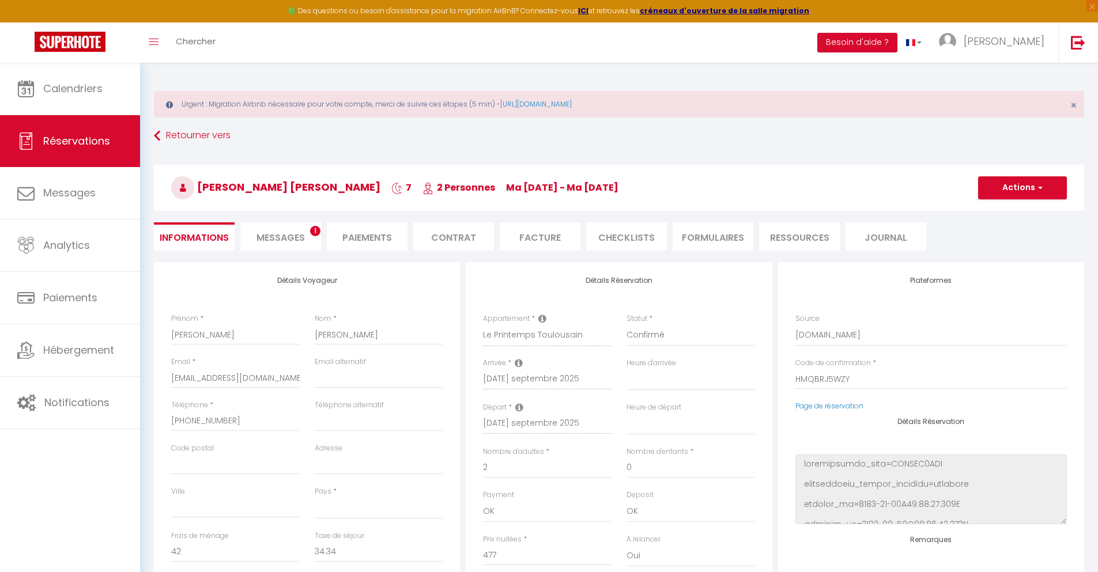
select select
checkbox input "false"
select select
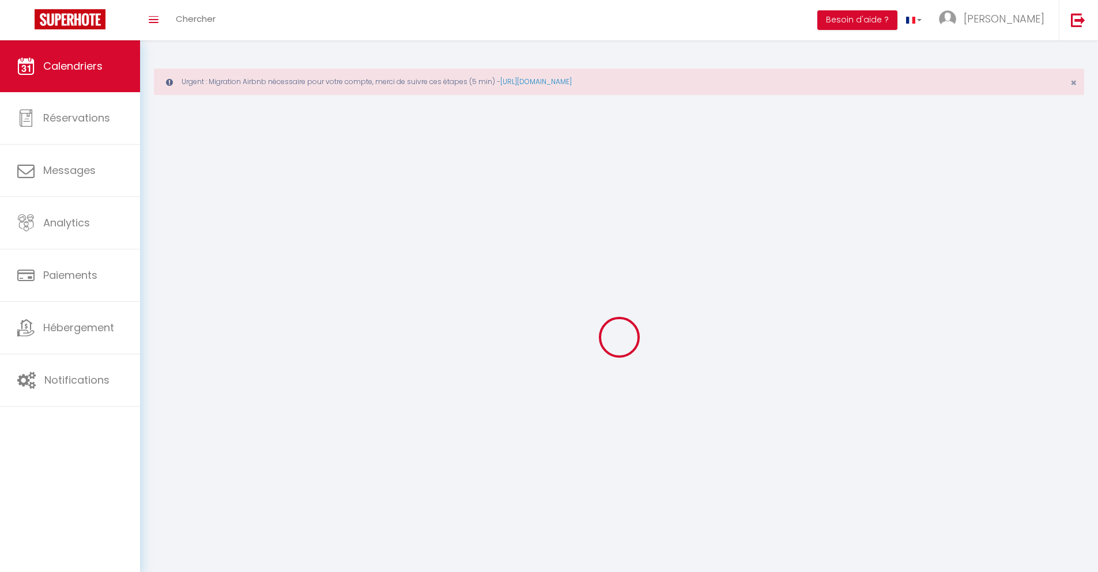
scroll to position [63, 0]
